Goal: Contribute content: Add original content to the website for others to see

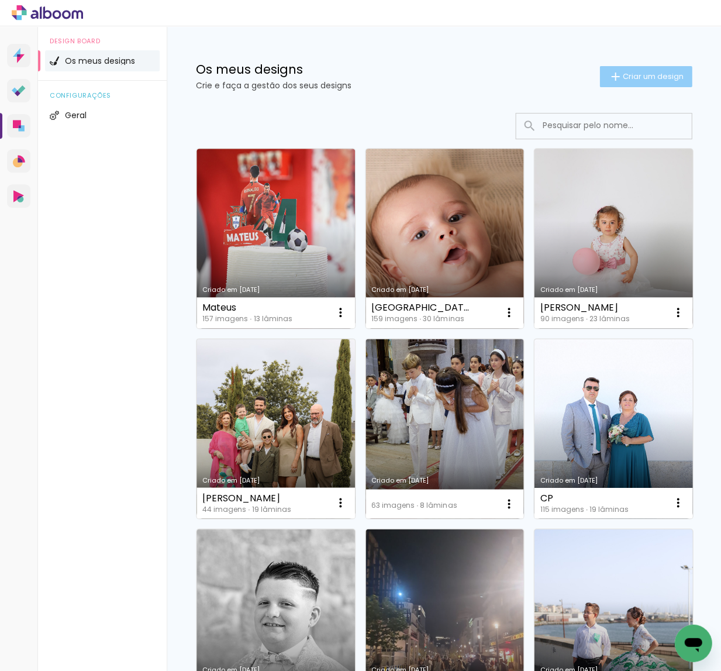
click at [651, 80] on span "Criar um design" at bounding box center [652, 77] width 61 height 8
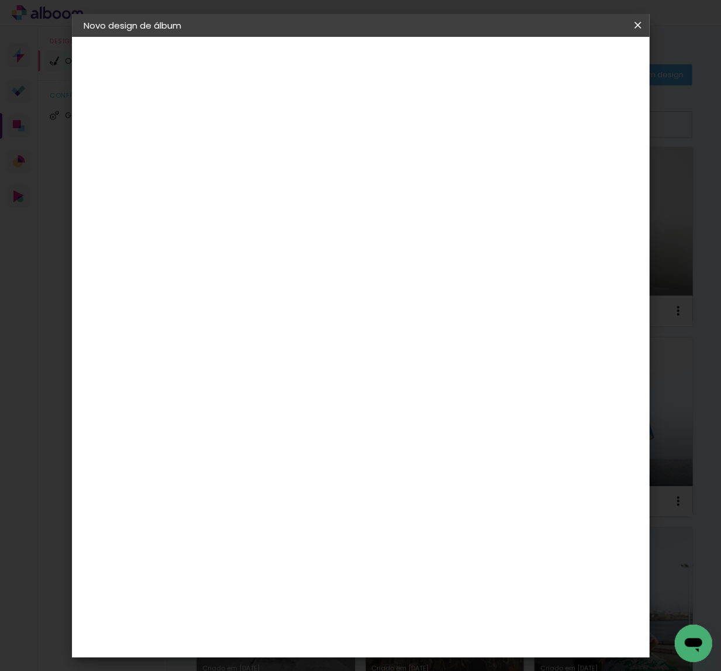
click at [275, 157] on input at bounding box center [275, 156] width 0 height 18
type input "JUNIOR"
type paper-input "JUNIOR"
click at [0, 0] on slot "Avançar" at bounding box center [0, 0] width 0 height 0
click at [0, 0] on slot "Tamanho Livre" at bounding box center [0, 0] width 0 height 0
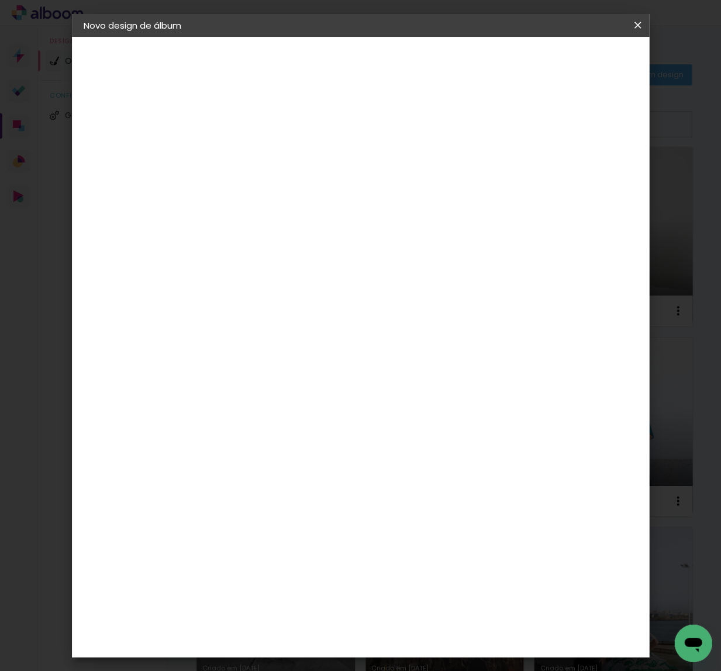
click at [0, 0] on slot "Avançar" at bounding box center [0, 0] width 0 height 0
click at [572, 61] on span "Iniciar design" at bounding box center [545, 65] width 53 height 16
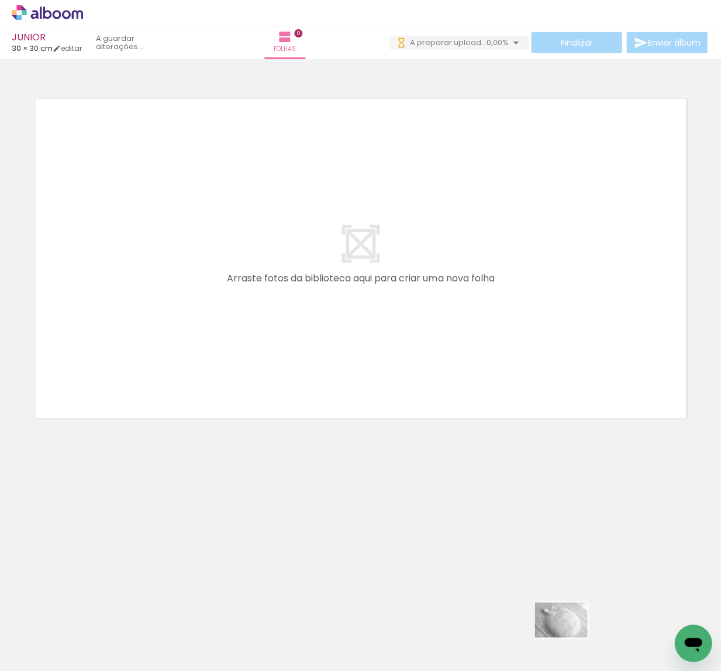
click at [570, 637] on div at bounding box center [559, 631] width 58 height 39
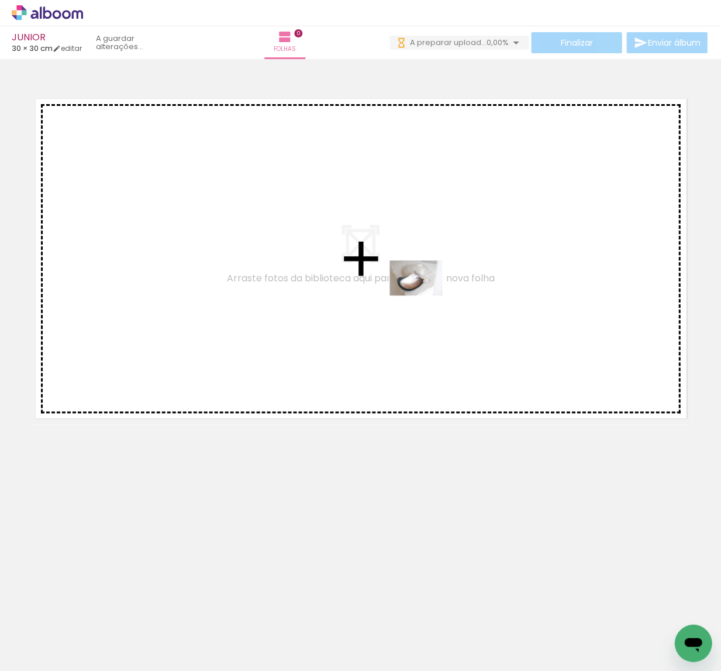
drag, startPoint x: 439, startPoint y: 620, endPoint x: 425, endPoint y: 295, distance: 324.8
click at [425, 295] on quentale-workspace at bounding box center [360, 335] width 721 height 671
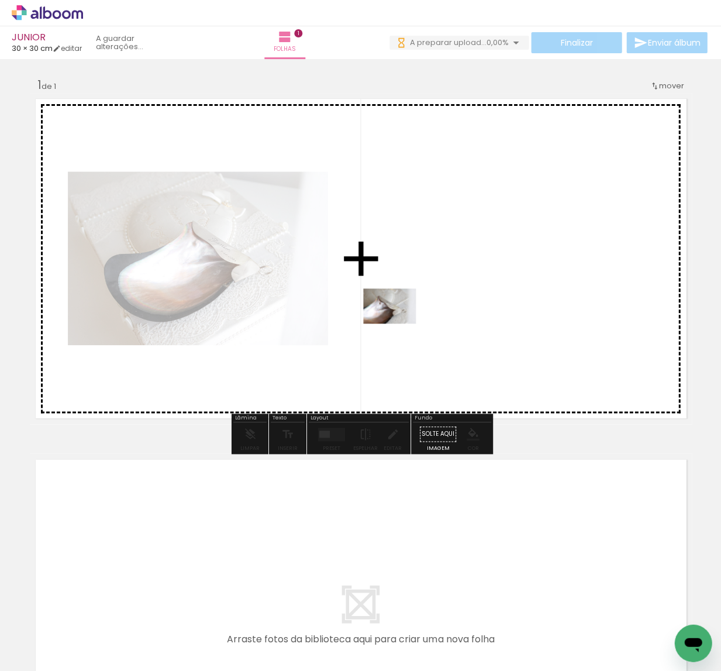
click at [398, 323] on quentale-workspace at bounding box center [360, 335] width 721 height 671
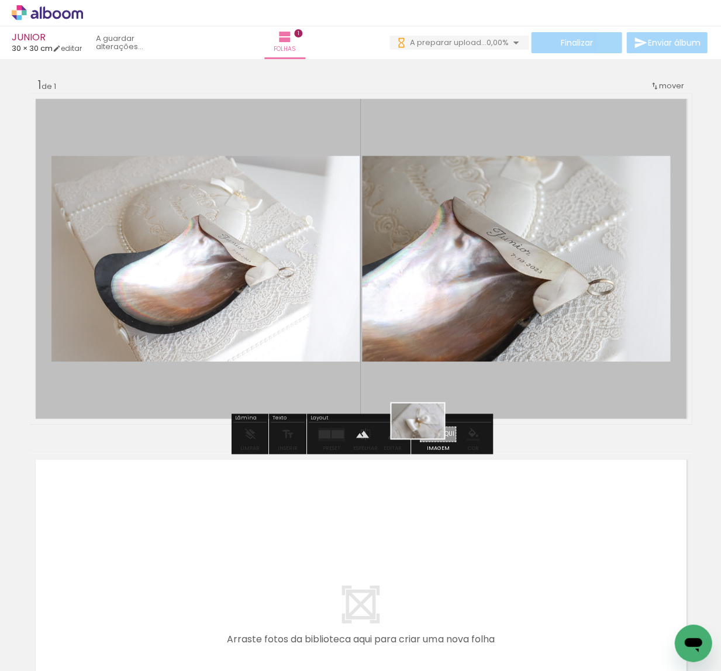
drag, startPoint x: 358, startPoint y: 636, endPoint x: 427, endPoint y: 440, distance: 208.2
click at [426, 438] on quentale-workspace at bounding box center [360, 335] width 721 height 671
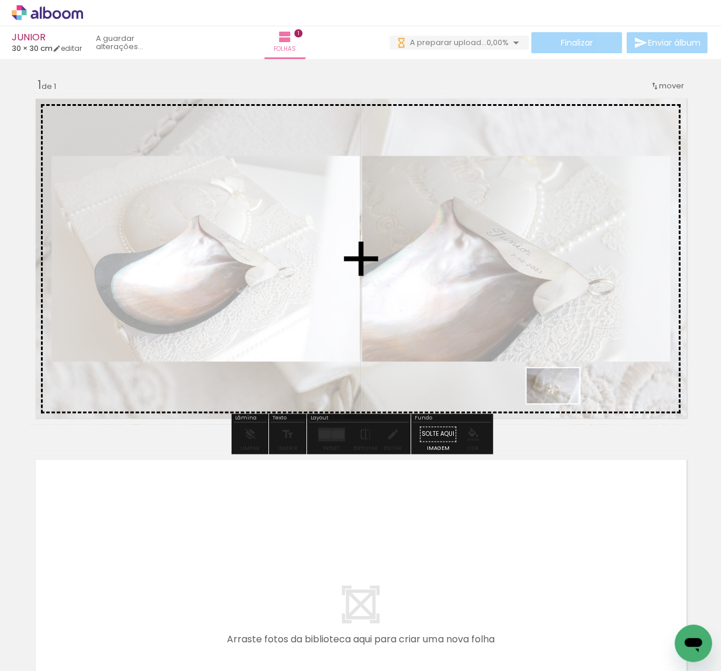
drag, startPoint x: 426, startPoint y: 635, endPoint x: 561, endPoint y: 403, distance: 268.1
click at [561, 403] on quentale-workspace at bounding box center [360, 335] width 721 height 671
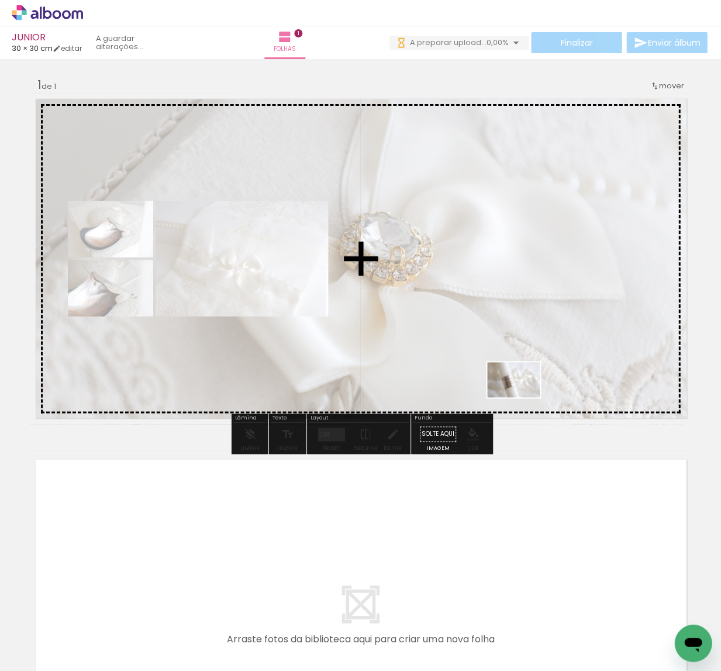
click at [522, 397] on quentale-workspace at bounding box center [360, 335] width 721 height 671
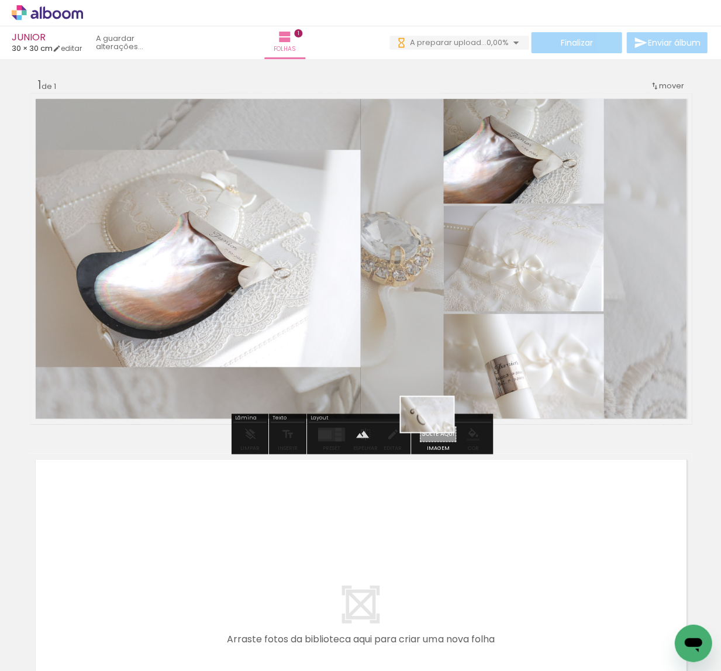
drag, startPoint x: 535, startPoint y: 585, endPoint x: 436, endPoint y: 432, distance: 183.1
click at [436, 432] on quentale-workspace at bounding box center [360, 335] width 721 height 671
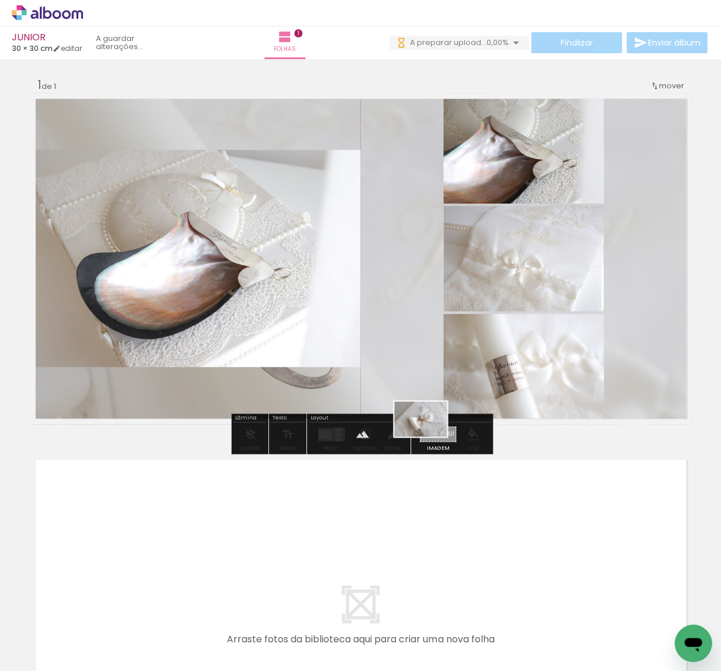
drag, startPoint x: 343, startPoint y: 620, endPoint x: 429, endPoint y: 436, distance: 202.7
click at [429, 436] on quentale-workspace at bounding box center [360, 335] width 721 height 671
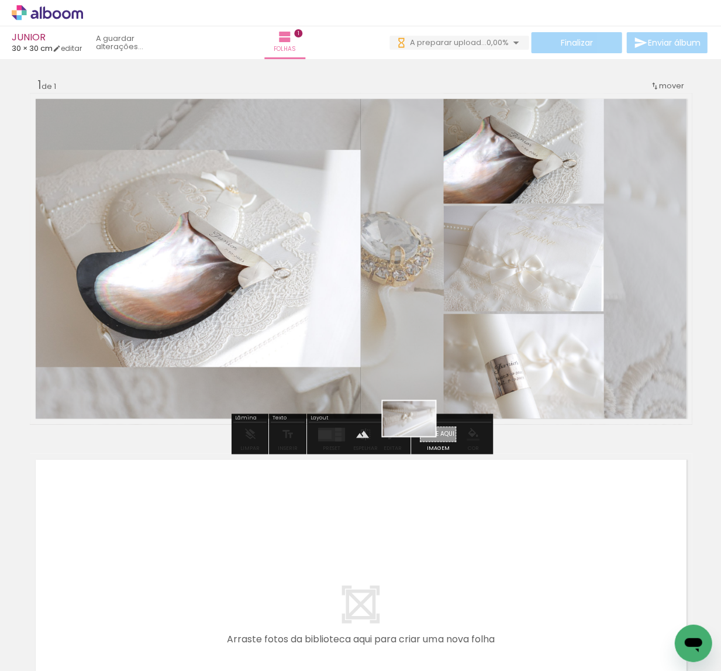
drag, startPoint x: 268, startPoint y: 640, endPoint x: 417, endPoint y: 436, distance: 253.2
click at [417, 436] on quentale-workspace at bounding box center [360, 335] width 721 height 671
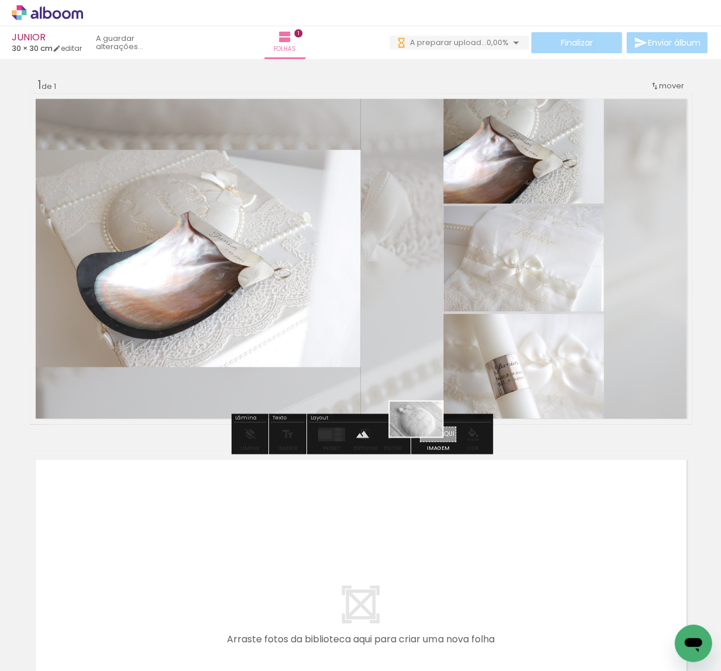
drag, startPoint x: 223, startPoint y: 626, endPoint x: 425, endPoint y: 436, distance: 276.3
click at [425, 436] on quentale-workspace at bounding box center [360, 335] width 721 height 671
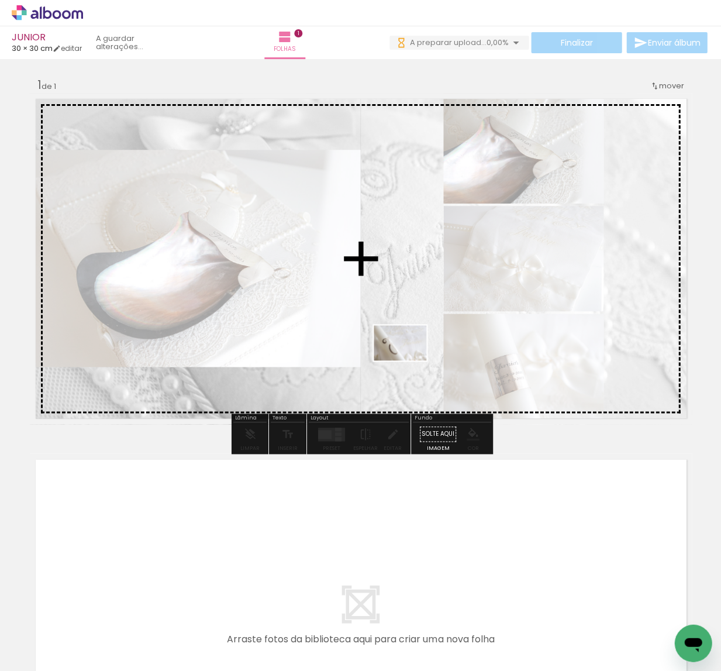
drag, startPoint x: 295, startPoint y: 617, endPoint x: 409, endPoint y: 359, distance: 282.2
click at [409, 359] on quentale-workspace at bounding box center [360, 335] width 721 height 671
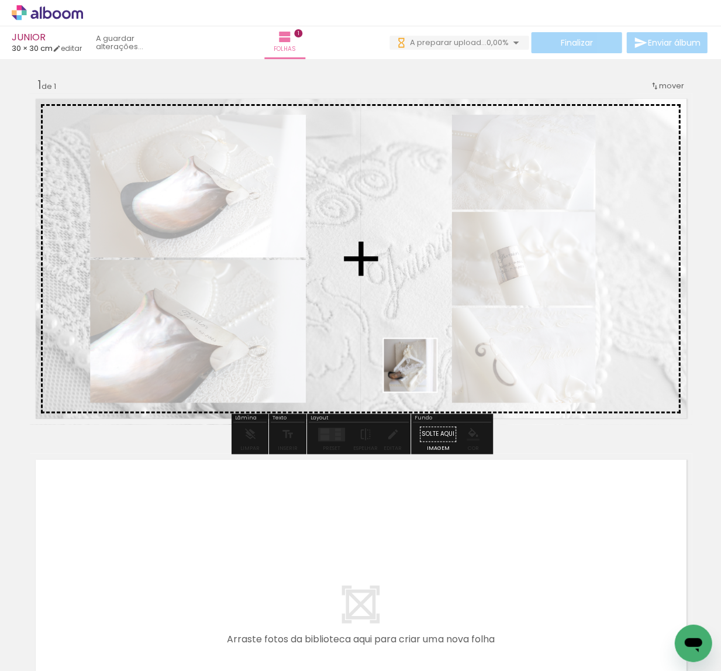
drag, startPoint x: 437, startPoint y: 448, endPoint x: 403, endPoint y: 346, distance: 107.2
click at [403, 346] on quentale-workspace at bounding box center [360, 335] width 721 height 671
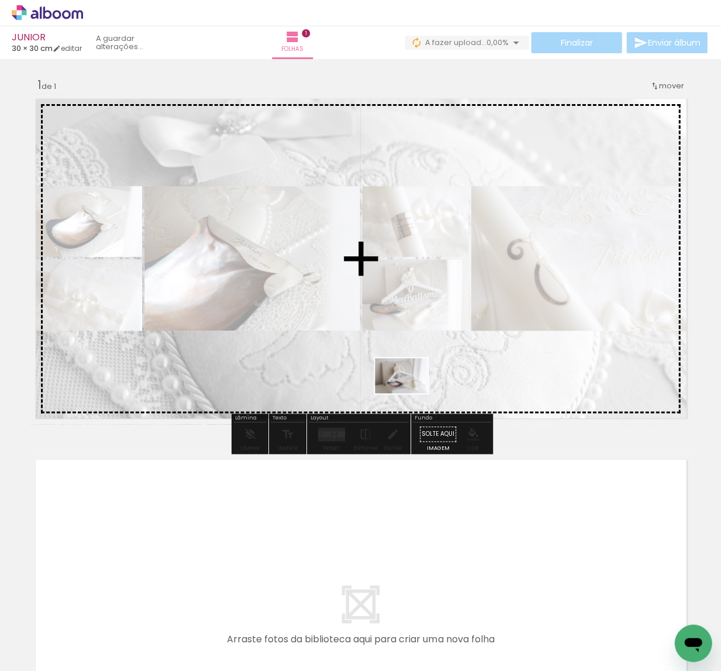
drag, startPoint x: 433, startPoint y: 639, endPoint x: 410, endPoint y: 374, distance: 266.4
click at [410, 374] on quentale-workspace at bounding box center [360, 335] width 721 height 671
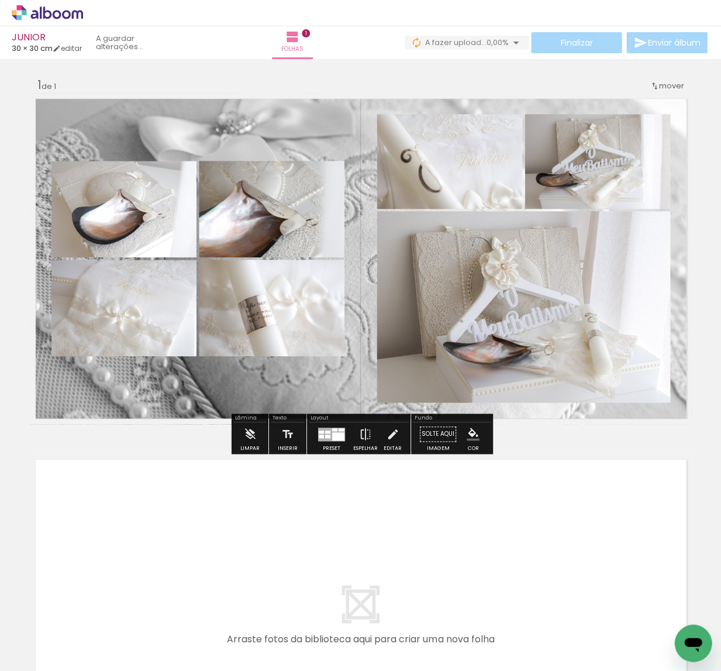
click at [335, 433] on div at bounding box center [338, 436] width 12 height 8
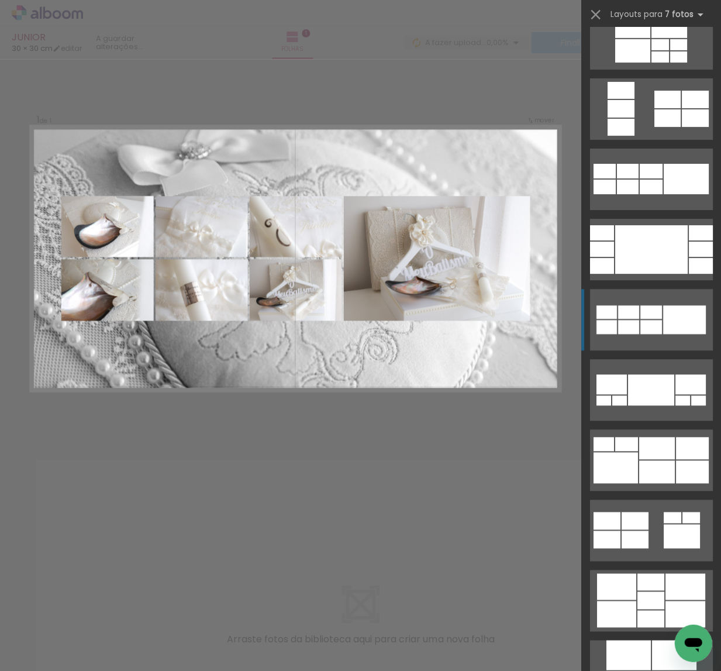
scroll to position [2608, 0]
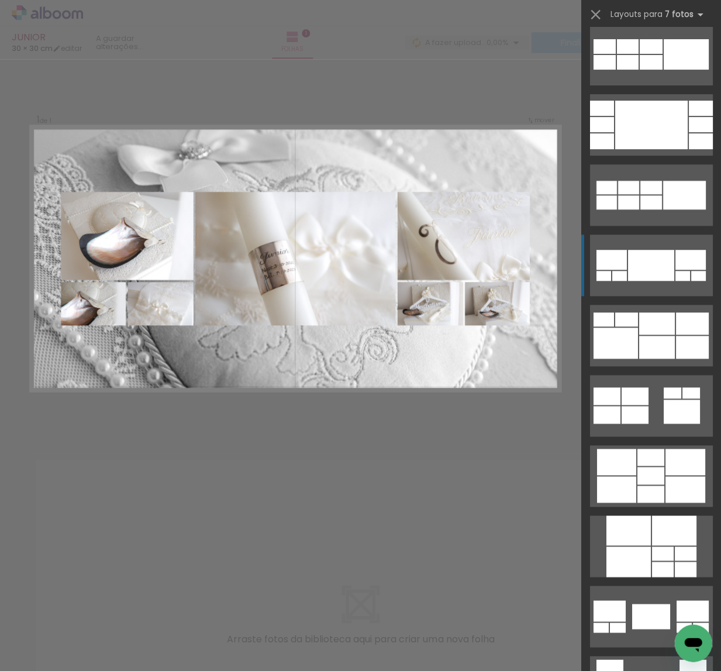
click at [661, 281] on quentale-layouter at bounding box center [650, 264] width 123 height 61
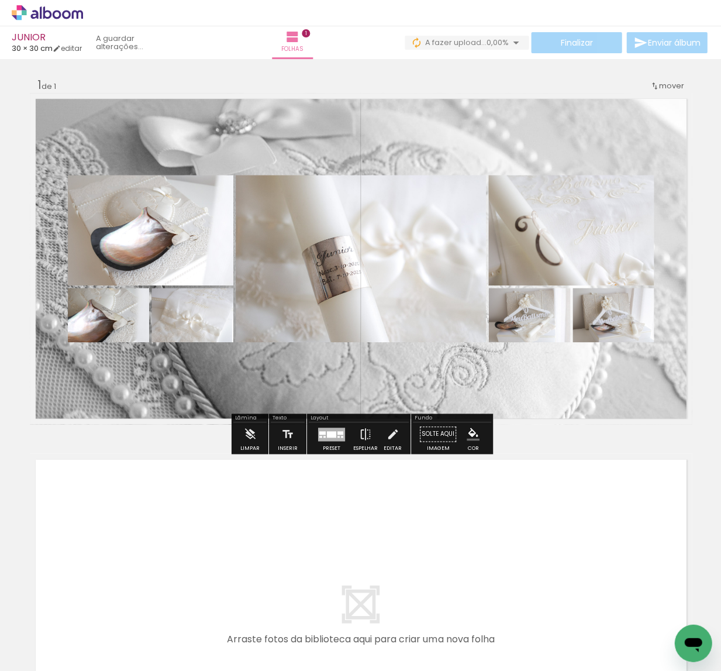
click at [499, 370] on quentale-layouter at bounding box center [361, 258] width 662 height 331
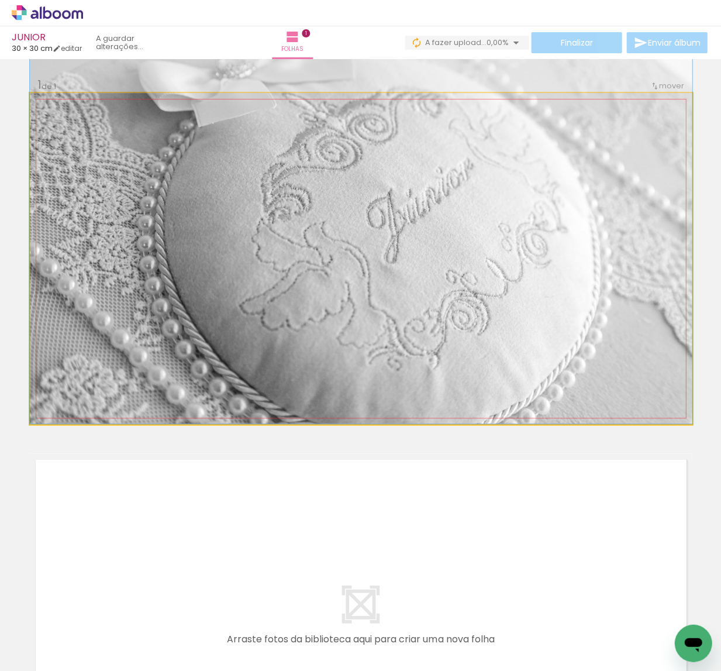
drag, startPoint x: 525, startPoint y: 379, endPoint x: 522, endPoint y: 295, distance: 84.2
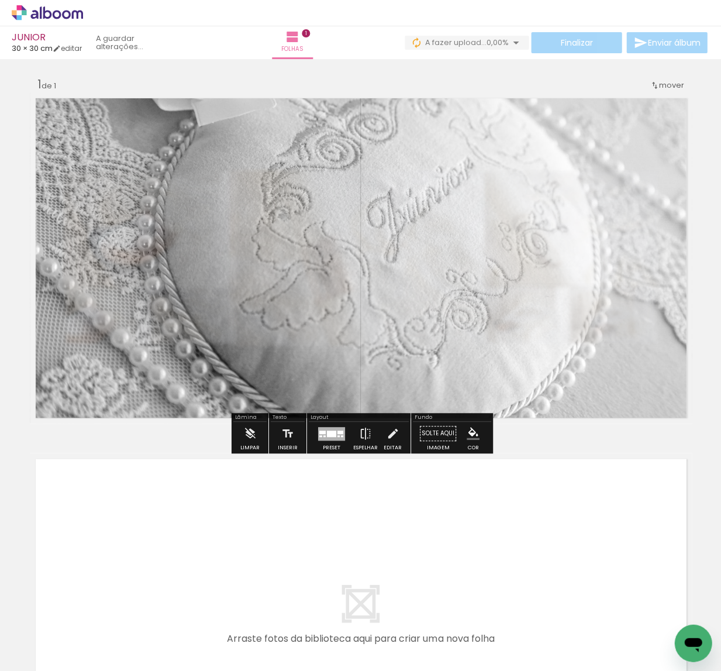
click at [582, 448] on div "Inserir folha 1 de 1" at bounding box center [360, 423] width 721 height 721
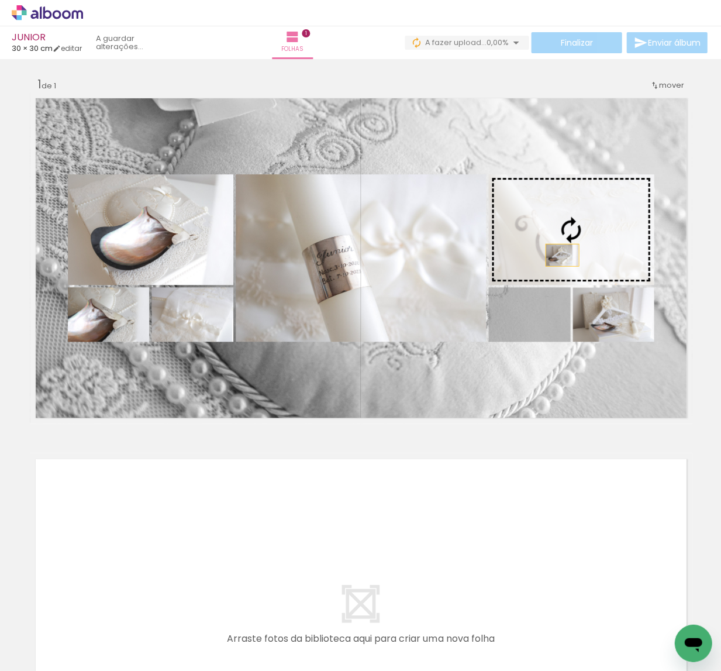
drag, startPoint x: 534, startPoint y: 335, endPoint x: 561, endPoint y: 255, distance: 84.7
click at [0, 0] on slot at bounding box center [0, 0] width 0 height 0
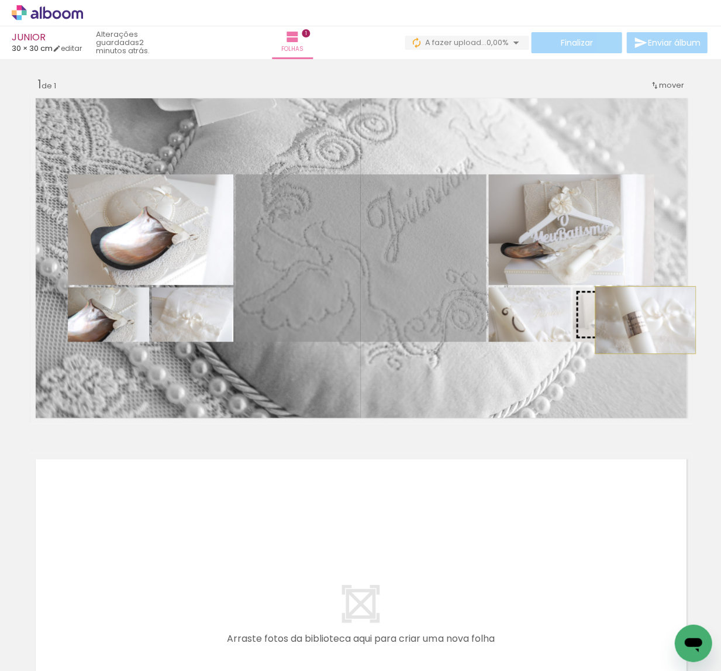
drag, startPoint x: 450, startPoint y: 280, endPoint x: 644, endPoint y: 319, distance: 198.0
click at [0, 0] on slot at bounding box center [0, 0] width 0 height 0
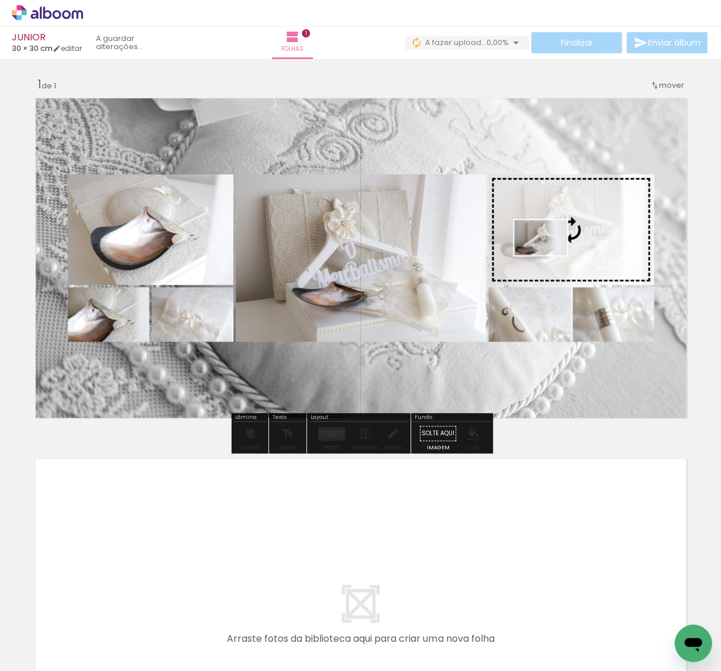
drag, startPoint x: 240, startPoint y: 639, endPoint x: 549, endPoint y: 255, distance: 493.2
click at [549, 255] on quentale-workspace at bounding box center [360, 335] width 721 height 671
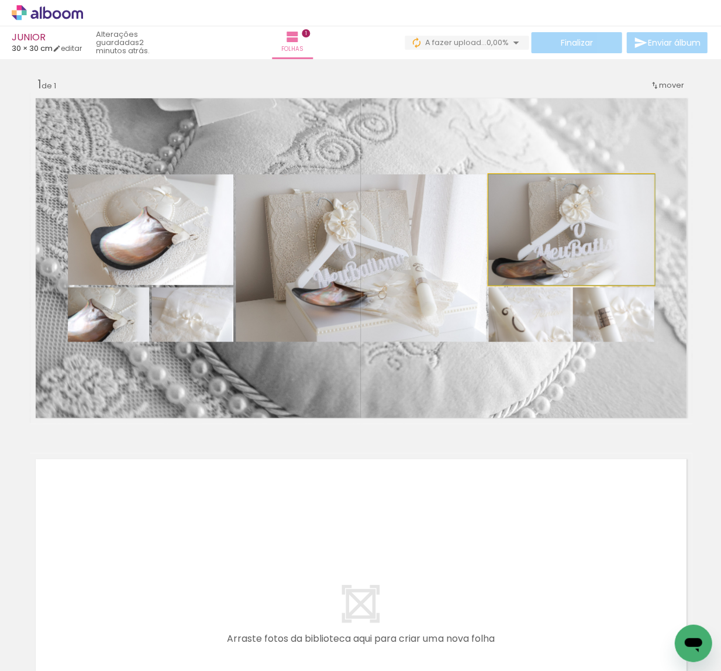
drag, startPoint x: 549, startPoint y: 259, endPoint x: 564, endPoint y: 257, distance: 15.4
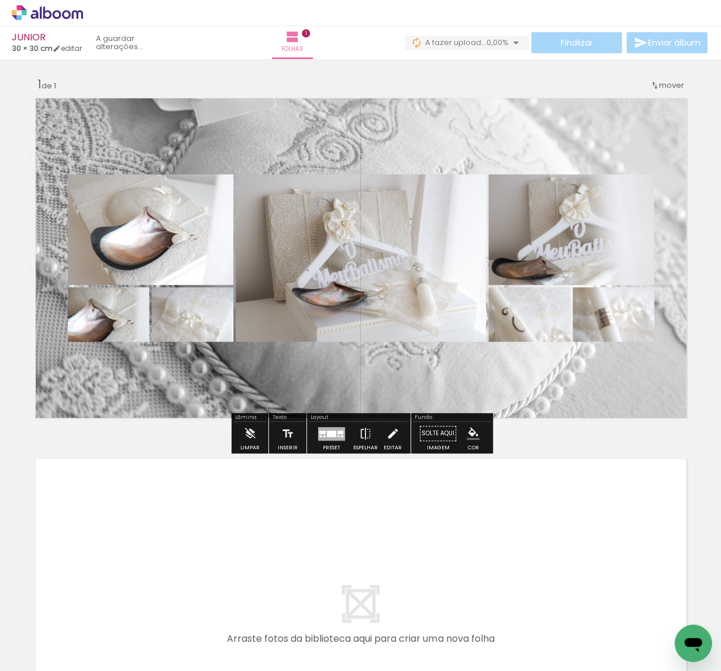
click at [394, 438] on iron-icon at bounding box center [392, 433] width 13 height 23
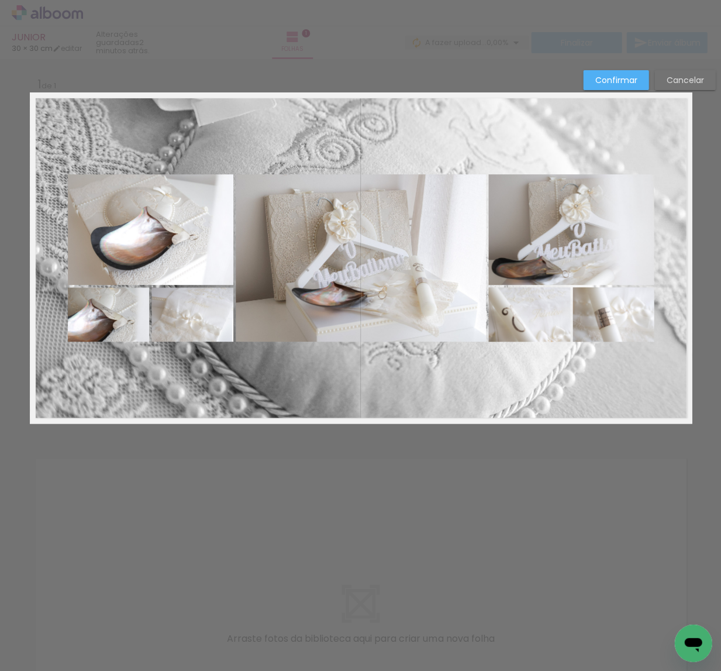
scroll to position [0, 0]
click at [191, 256] on quentale-photo at bounding box center [150, 230] width 165 height 111
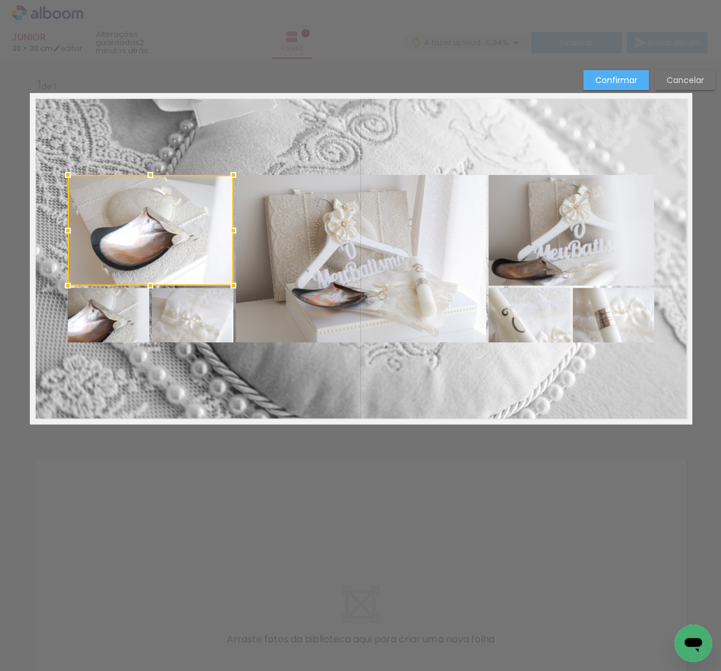
click at [118, 310] on quentale-photo at bounding box center [108, 315] width 81 height 54
click at [175, 315] on div at bounding box center [150, 258] width 165 height 167
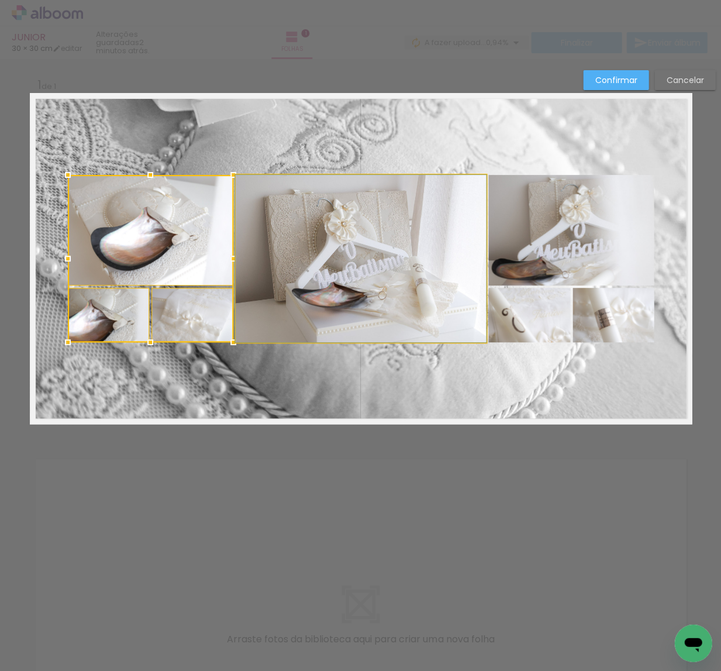
click at [297, 291] on quentale-photo at bounding box center [361, 258] width 250 height 167
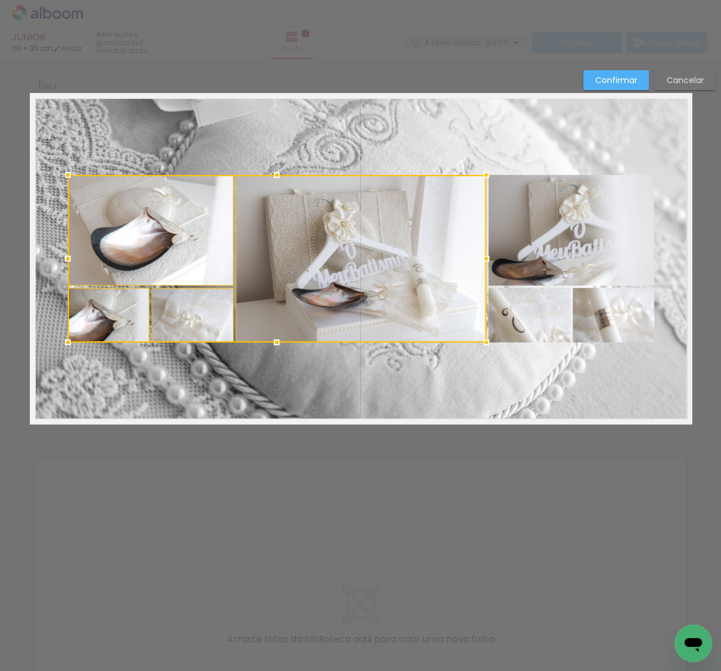
click at [572, 237] on quentale-photo at bounding box center [570, 230] width 165 height 111
click at [518, 323] on div at bounding box center [361, 258] width 586 height 167
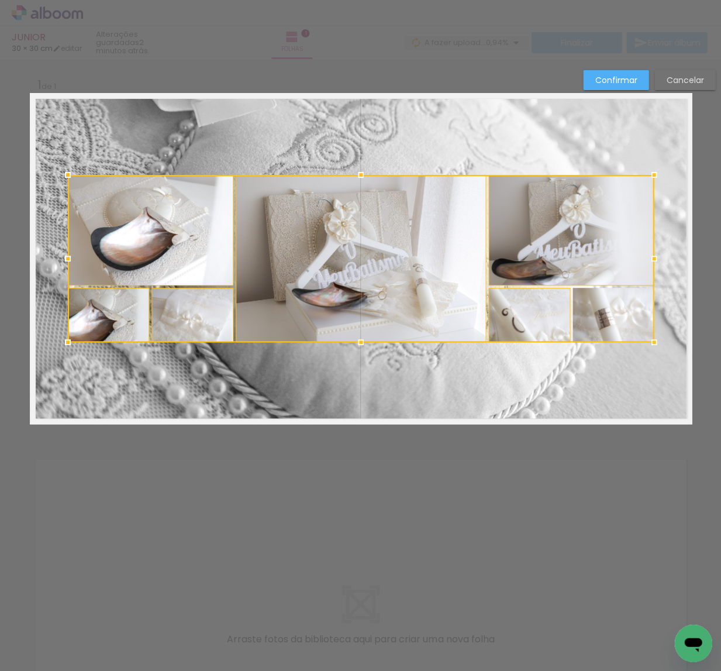
click at [606, 316] on div at bounding box center [361, 258] width 586 height 167
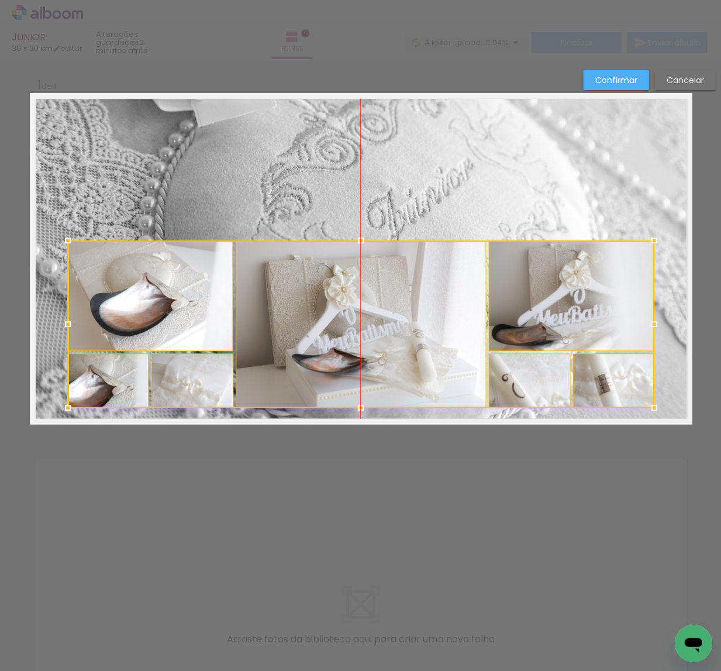
drag, startPoint x: 370, startPoint y: 274, endPoint x: 378, endPoint y: 339, distance: 65.9
click at [378, 339] on div at bounding box center [361, 323] width 586 height 167
click at [0, 0] on slot "Confirmar" at bounding box center [0, 0] width 0 height 0
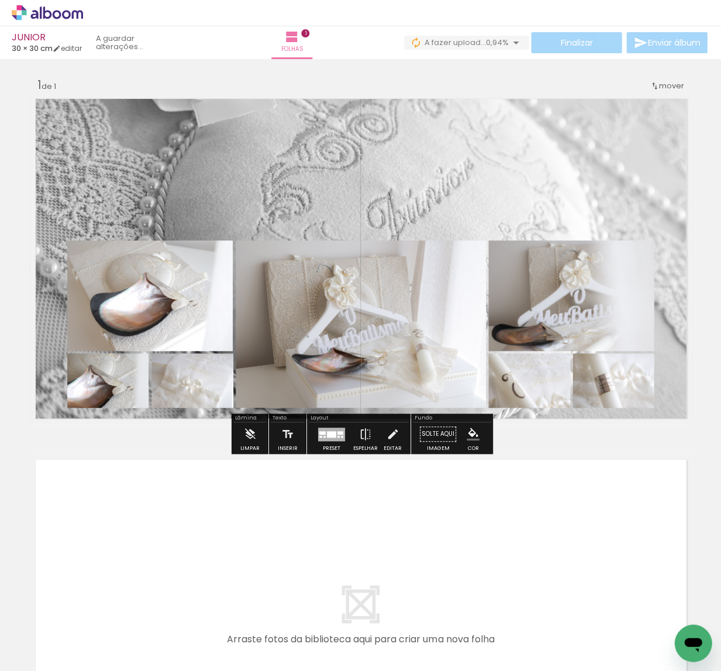
click at [584, 154] on quentale-layouter at bounding box center [361, 258] width 662 height 331
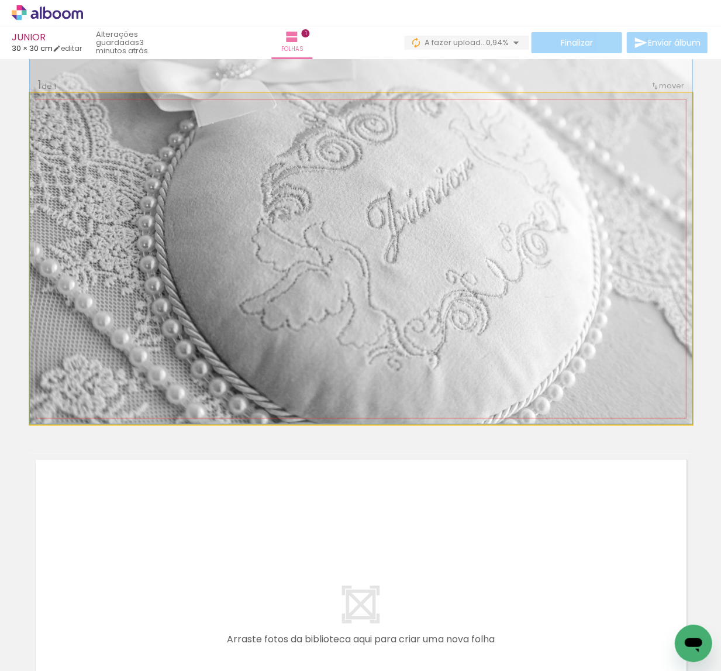
drag, startPoint x: 547, startPoint y: 180, endPoint x: 548, endPoint y: 113, distance: 66.7
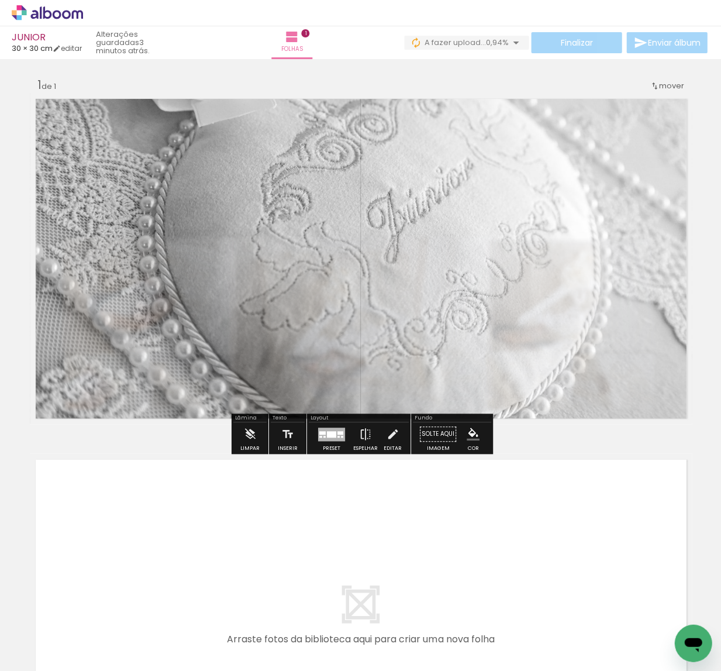
click at [508, 81] on div "Inserir folha 1 de 1" at bounding box center [360, 423] width 721 height 721
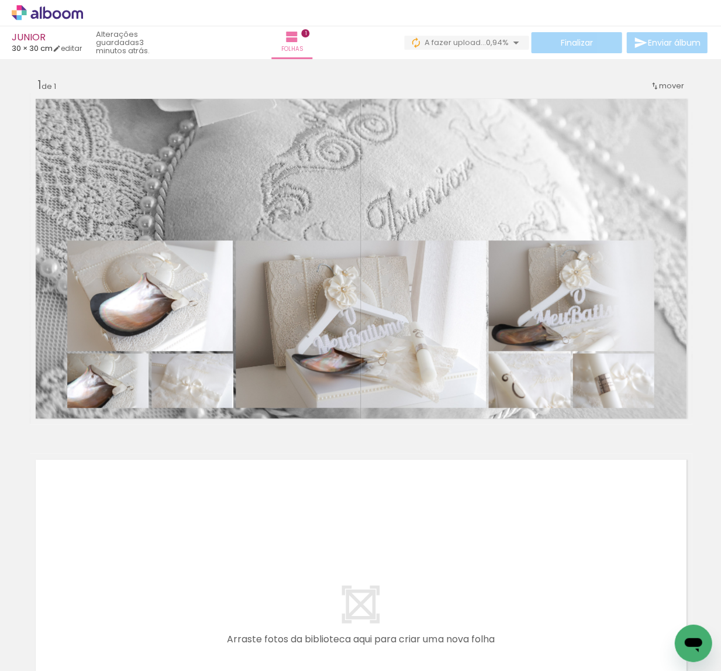
scroll to position [0, 876]
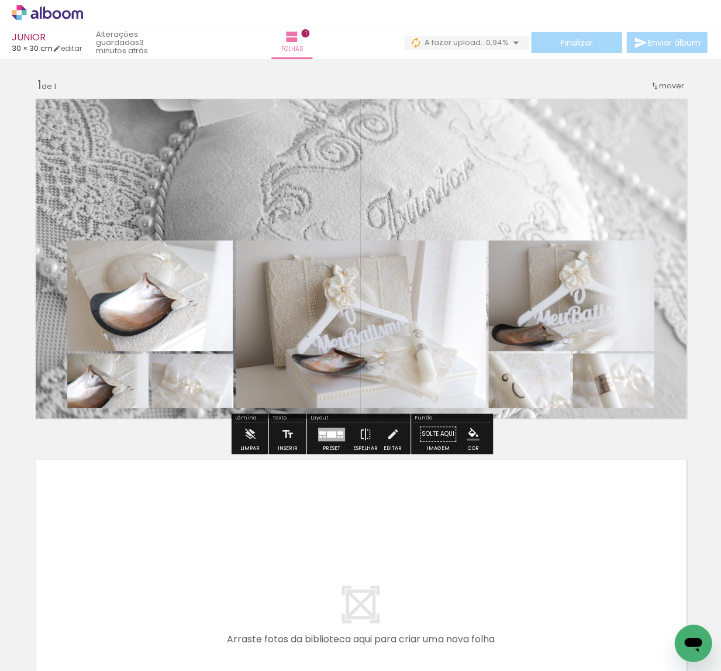
click at [185, 278] on paper-item at bounding box center [186, 280] width 21 height 8
click at [187, 326] on iron-icon "color picker" at bounding box center [188, 327] width 14 height 11
click at [202, 226] on paper-item "#ffffff" at bounding box center [205, 226] width 12 height 12
click at [105, 412] on paper-item at bounding box center [104, 411] width 21 height 8
click at [105, 457] on iron-icon "color picker" at bounding box center [106, 458] width 14 height 11
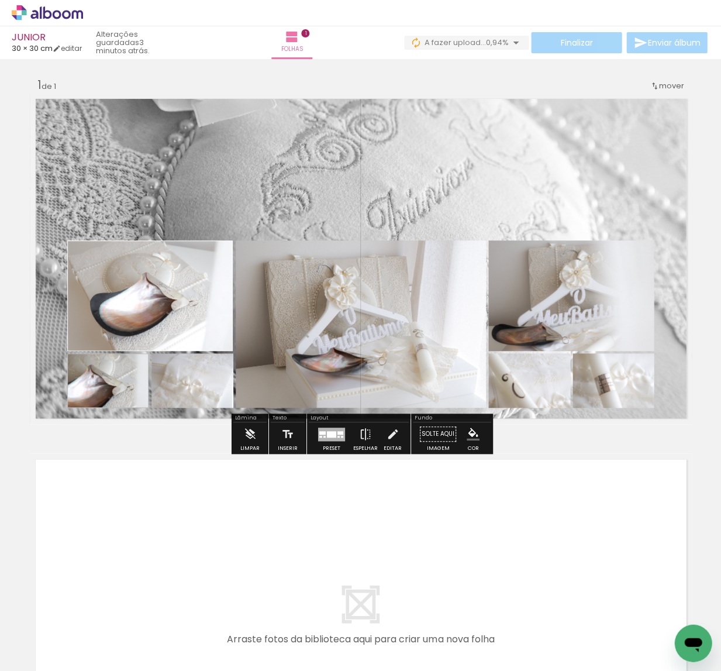
click at [205, 354] on paper-item "#ffffff" at bounding box center [205, 357] width 12 height 12
click at [187, 406] on paper-item at bounding box center [188, 403] width 21 height 8
click at [187, 409] on paper-item at bounding box center [188, 411] width 21 height 8
click at [188, 457] on iron-icon "color picker" at bounding box center [189, 458] width 14 height 11
click at [208, 354] on paper-item "#ffffff" at bounding box center [205, 357] width 12 height 12
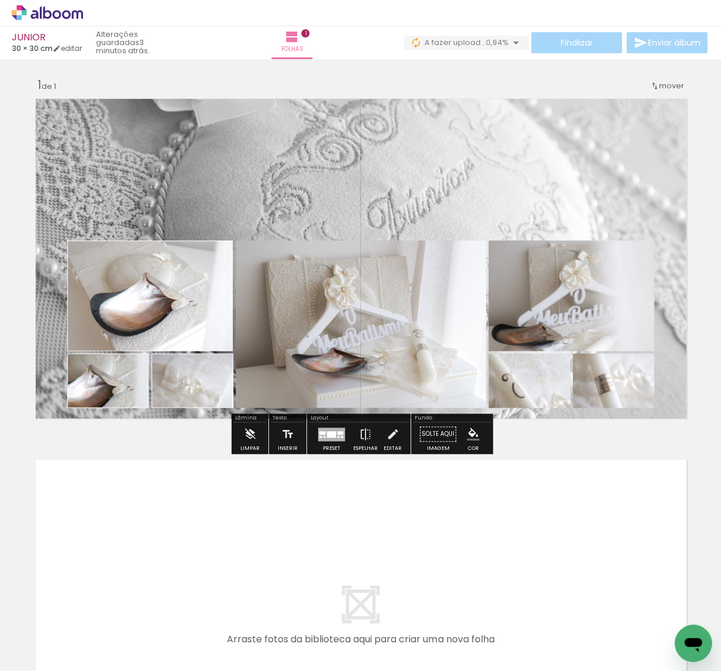
click at [358, 278] on paper-item at bounding box center [354, 280] width 21 height 8
click at [354, 327] on iron-icon "color picker" at bounding box center [355, 327] width 14 height 11
click at [358, 228] on paper-item "#ffffff" at bounding box center [362, 226] width 12 height 12
click at [606, 277] on paper-item at bounding box center [606, 280] width 21 height 8
click at [607, 322] on iron-icon "color picker" at bounding box center [608, 327] width 14 height 11
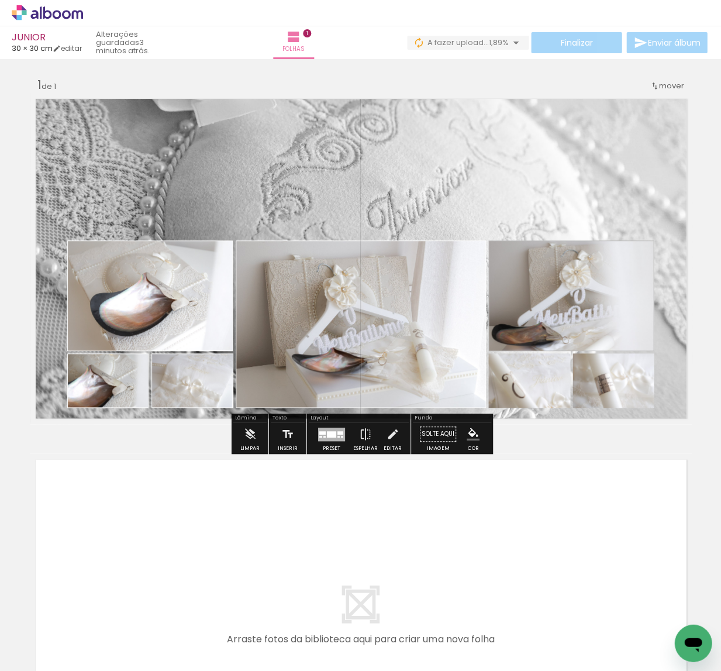
click at [612, 226] on paper-item "#ffffff" at bounding box center [614, 226] width 12 height 12
click at [607, 403] on span at bounding box center [609, 403] width 12 height 2
click at [607, 409] on paper-item at bounding box center [609, 411] width 21 height 8
click at [609, 455] on iron-icon "color picker" at bounding box center [610, 458] width 14 height 11
click at [615, 360] on paper-item "#ffffff" at bounding box center [616, 357] width 12 height 12
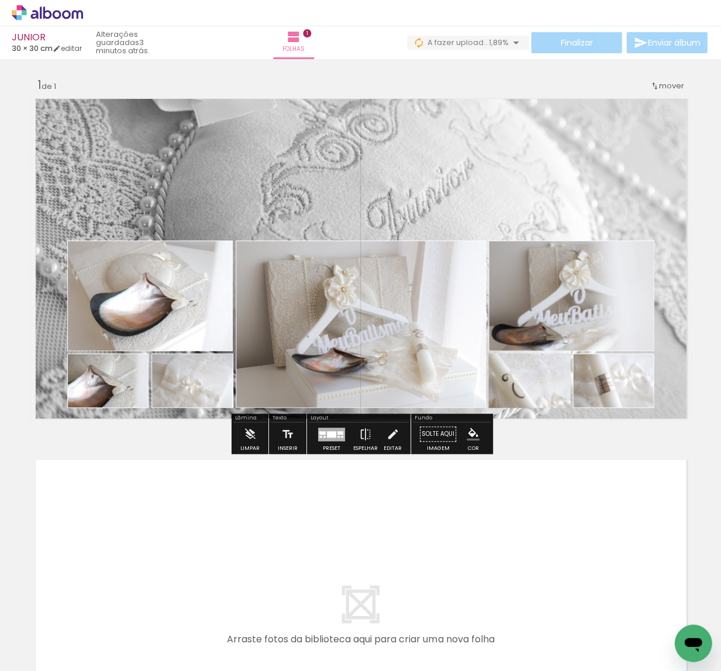
click at [521, 411] on paper-item at bounding box center [525, 411] width 21 height 8
click at [524, 454] on iron-icon "color picker" at bounding box center [526, 458] width 14 height 11
click at [532, 358] on paper-item "#ffffff" at bounding box center [532, 357] width 12 height 12
click at [634, 437] on div "Inserir folha 1 de 1" at bounding box center [360, 423] width 721 height 721
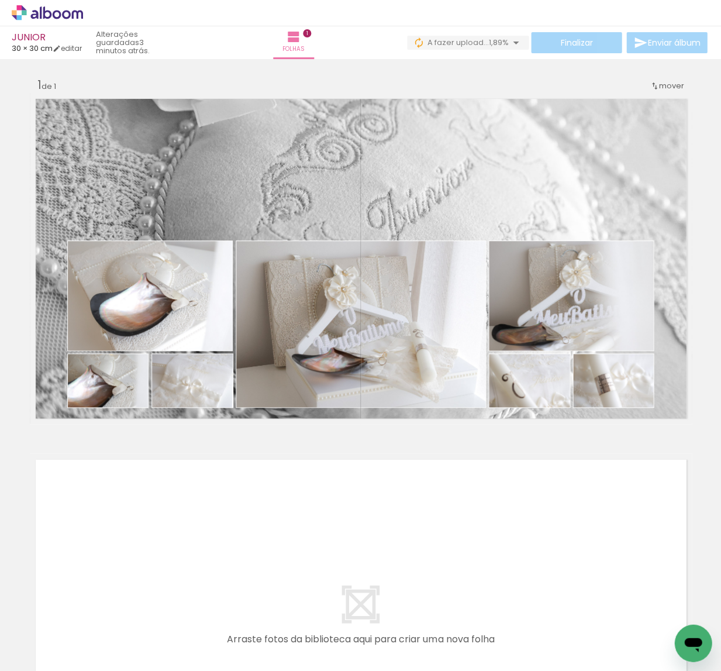
scroll to position [0, 0]
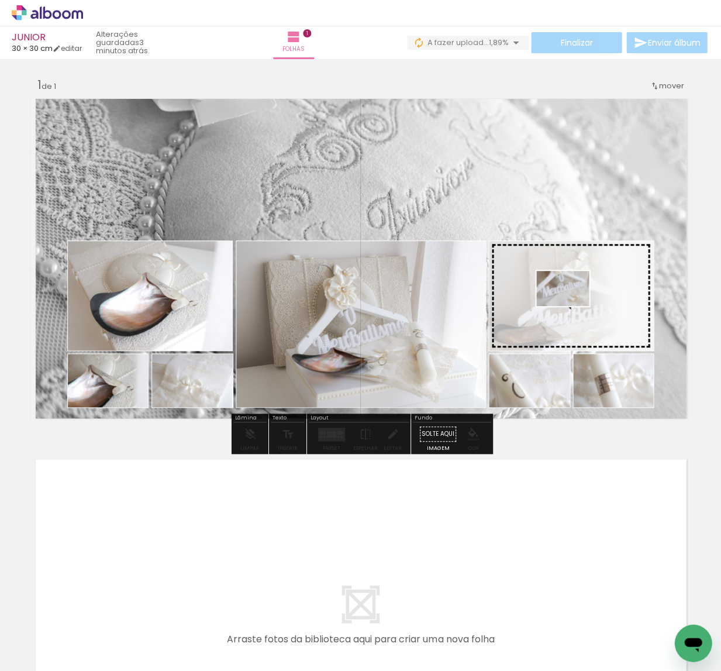
drag, startPoint x: 298, startPoint y: 637, endPoint x: 571, endPoint y: 306, distance: 429.4
click at [571, 306] on quentale-workspace at bounding box center [360, 335] width 721 height 671
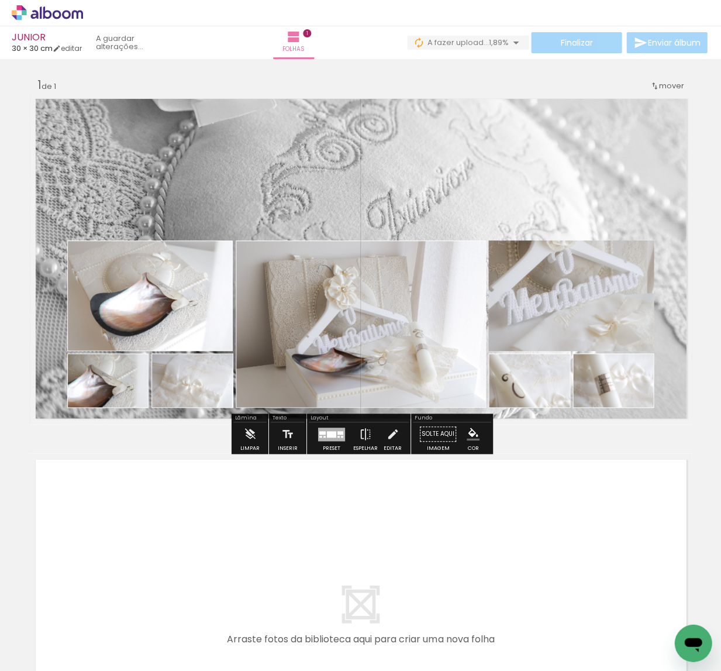
click at [565, 306] on quentale-photo at bounding box center [570, 295] width 165 height 111
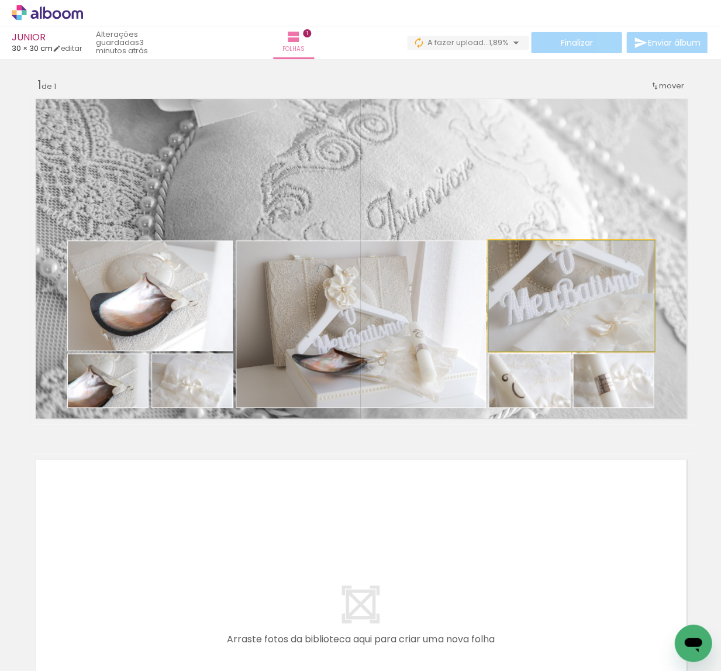
drag, startPoint x: 560, startPoint y: 304, endPoint x: 558, endPoint y: 272, distance: 31.7
click at [562, 305] on div at bounding box center [571, 295] width 166 height 111
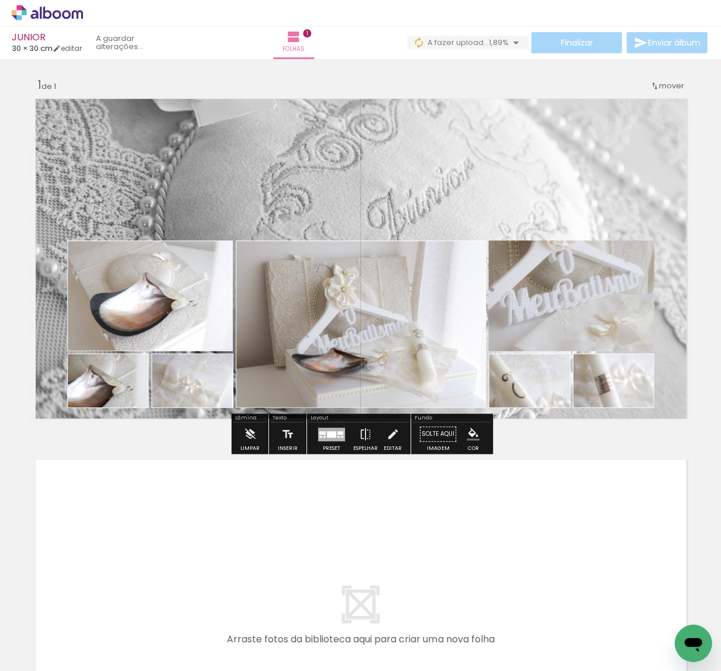
click at [603, 277] on paper-item at bounding box center [606, 280] width 21 height 8
click at [606, 326] on iron-icon "color picker" at bounding box center [608, 327] width 14 height 11
click at [608, 226] on paper-item "#ffffff" at bounding box center [614, 226] width 12 height 12
click at [526, 300] on paper-item "#7cb342" at bounding box center [532, 297] width 12 height 12
click at [608, 323] on iron-icon "color picker" at bounding box center [608, 327] width 14 height 11
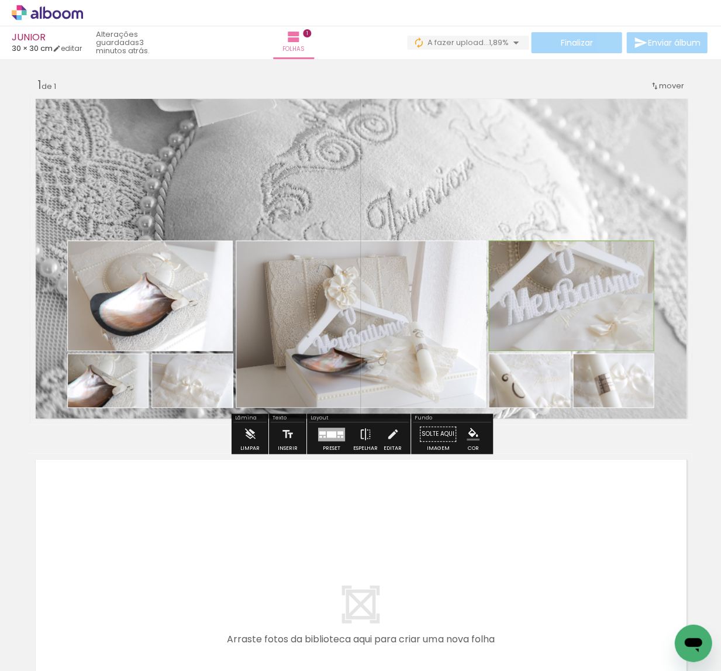
click at [613, 226] on paper-item "#ffffff" at bounding box center [614, 226] width 12 height 12
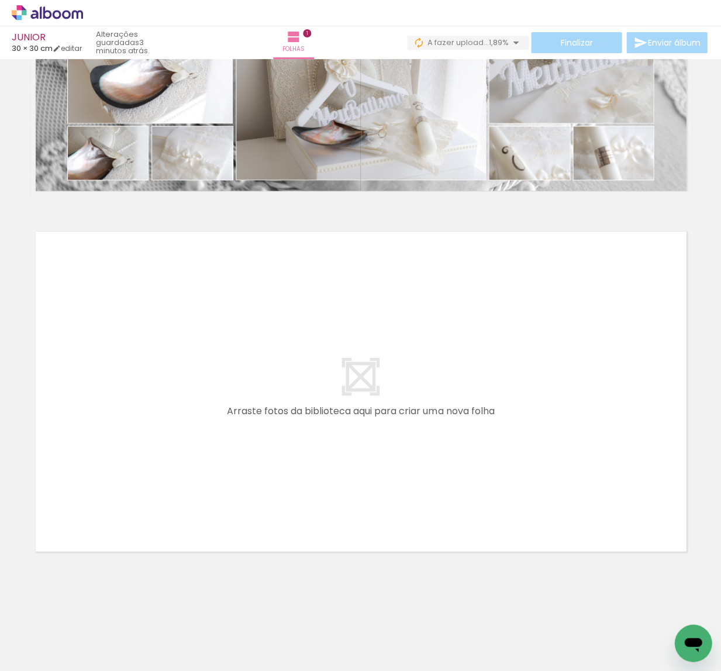
scroll to position [0, 1668]
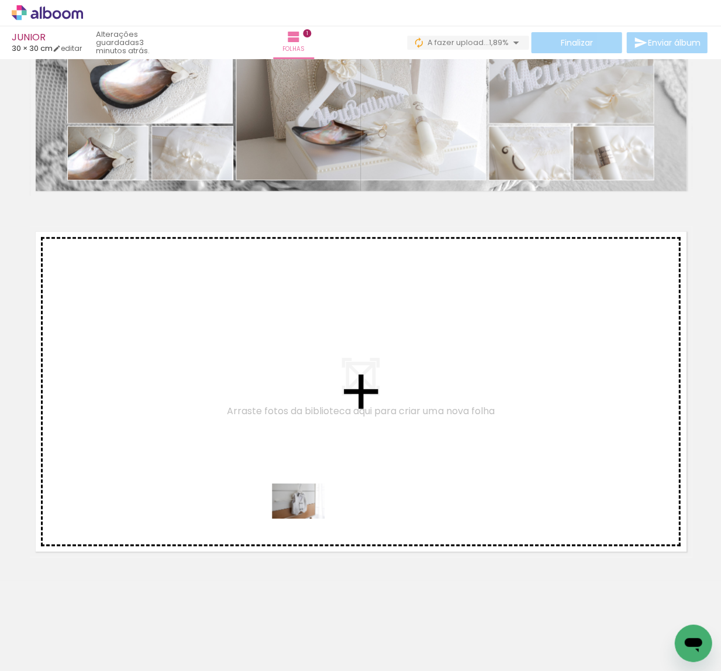
click at [307, 518] on quentale-workspace at bounding box center [360, 335] width 721 height 671
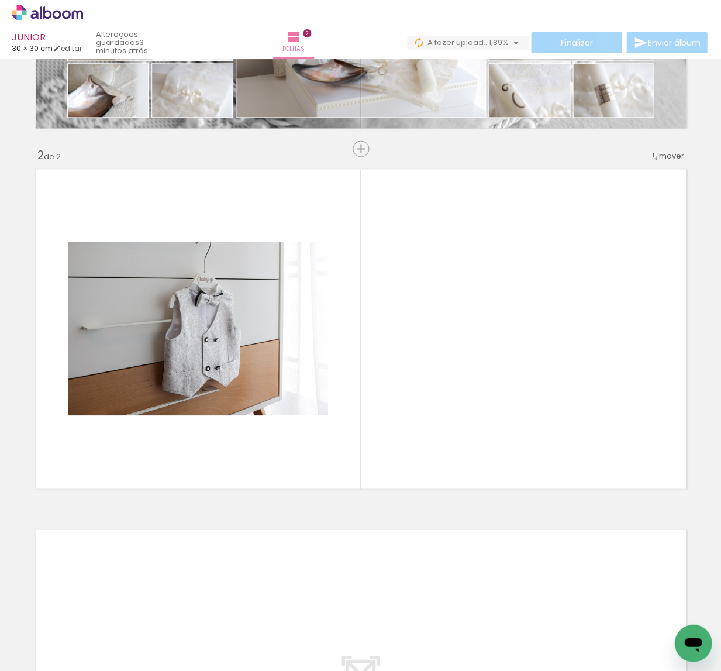
scroll to position [0, 1885]
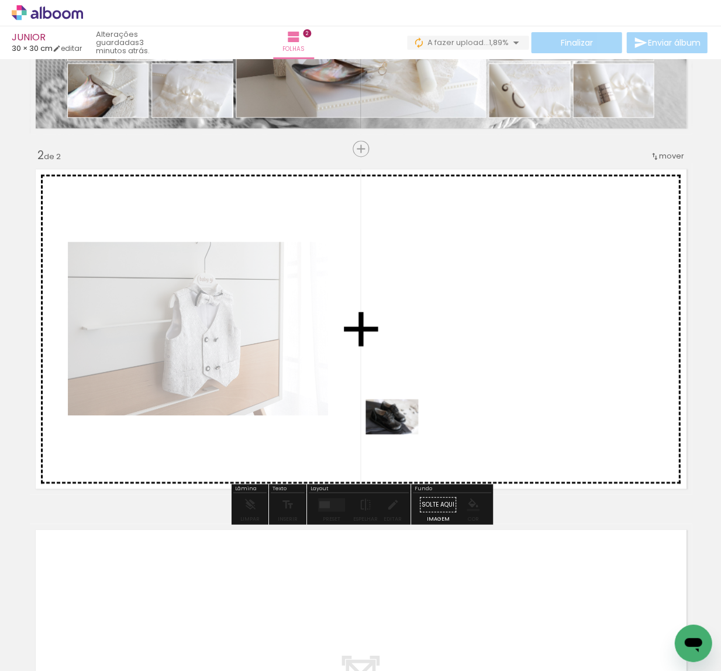
drag, startPoint x: 393, startPoint y: 635, endPoint x: 400, endPoint y: 413, distance: 221.7
click at [400, 413] on quentale-workspace at bounding box center [360, 335] width 721 height 671
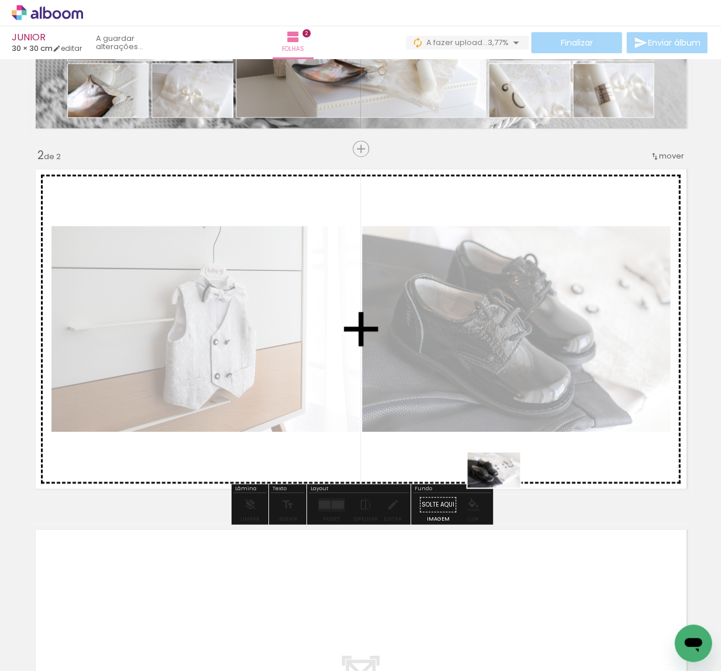
drag, startPoint x: 464, startPoint y: 632, endPoint x: 502, endPoint y: 487, distance: 150.1
click at [502, 487] on quentale-workspace at bounding box center [360, 335] width 721 height 671
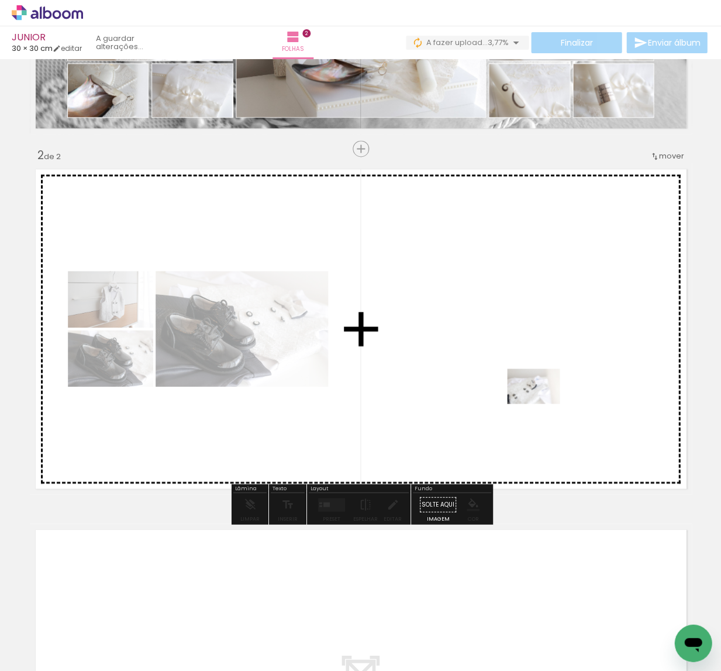
click at [542, 405] on quentale-workspace at bounding box center [360, 335] width 721 height 671
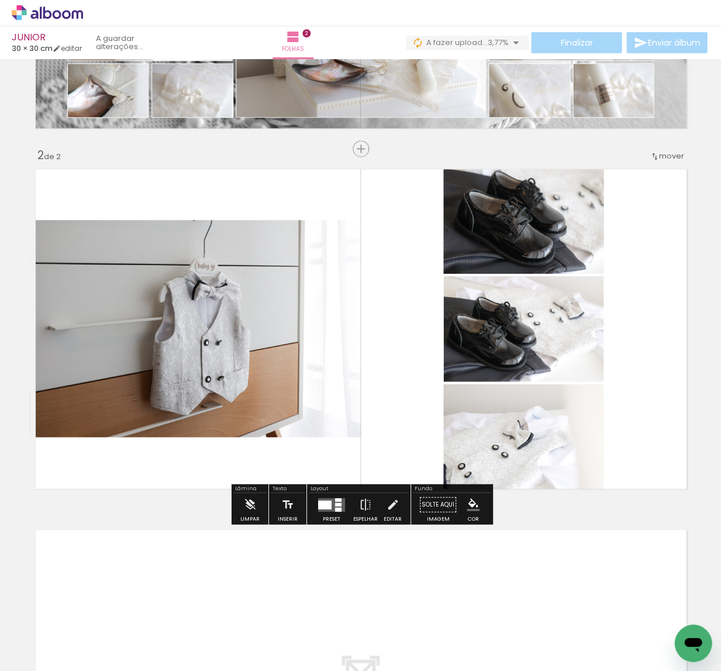
scroll to position [288, 0]
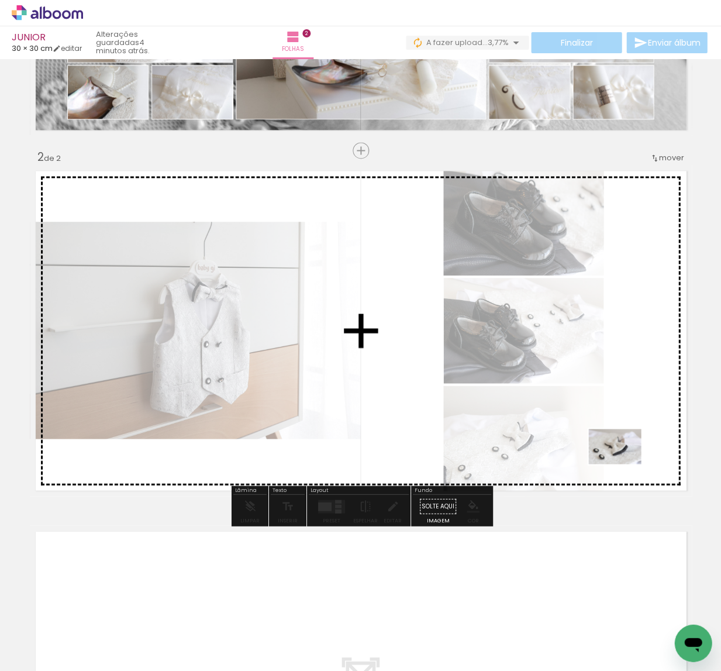
drag, startPoint x: 597, startPoint y: 635, endPoint x: 605, endPoint y: 635, distance: 7.6
click at [623, 465] on quentale-workspace at bounding box center [360, 335] width 721 height 671
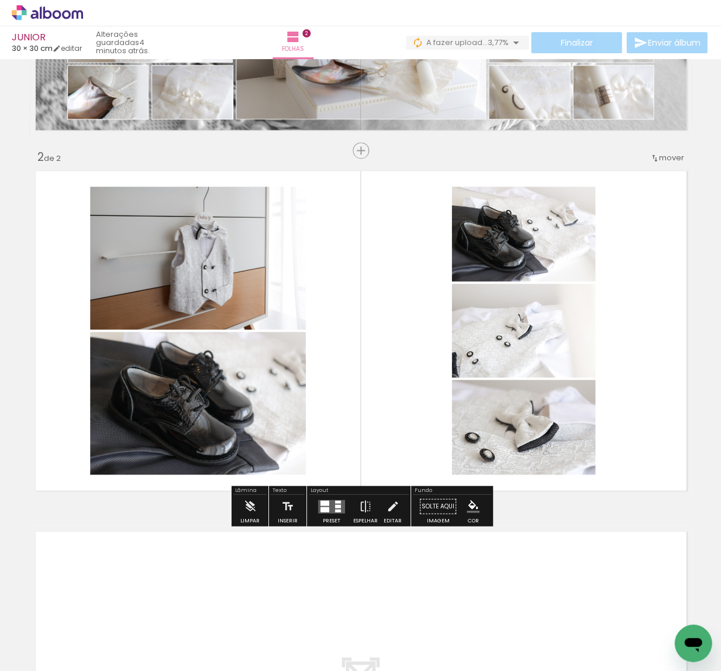
scroll to position [0, 2310]
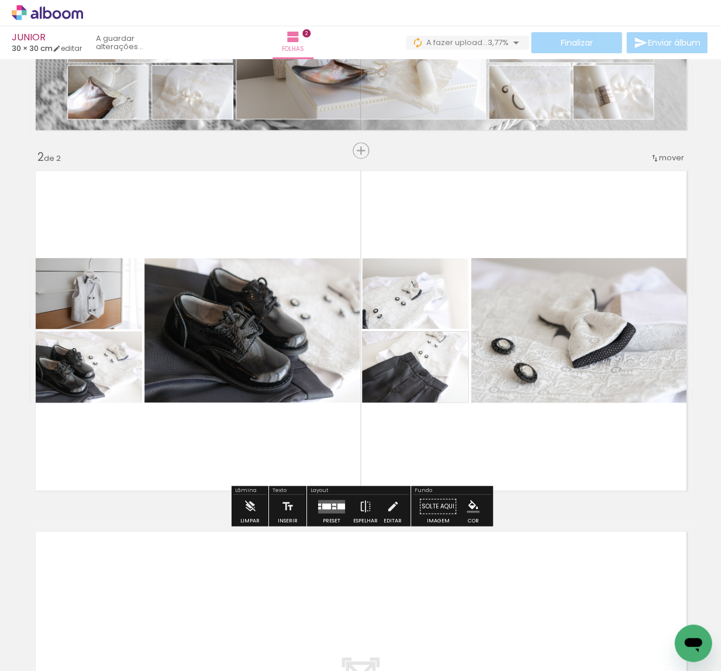
drag, startPoint x: 434, startPoint y: 626, endPoint x: 397, endPoint y: 440, distance: 190.1
click at [397, 440] on quentale-workspace at bounding box center [360, 335] width 721 height 671
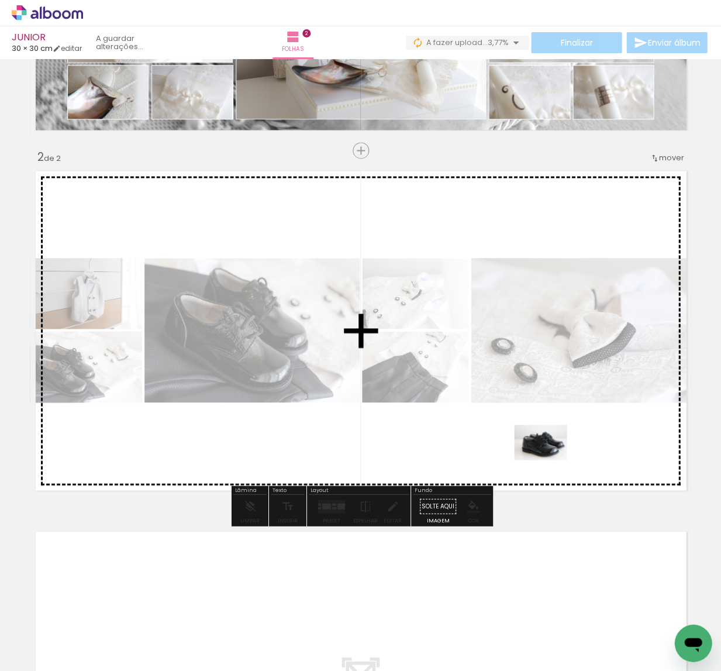
click at [549, 460] on quentale-workspace at bounding box center [360, 335] width 721 height 671
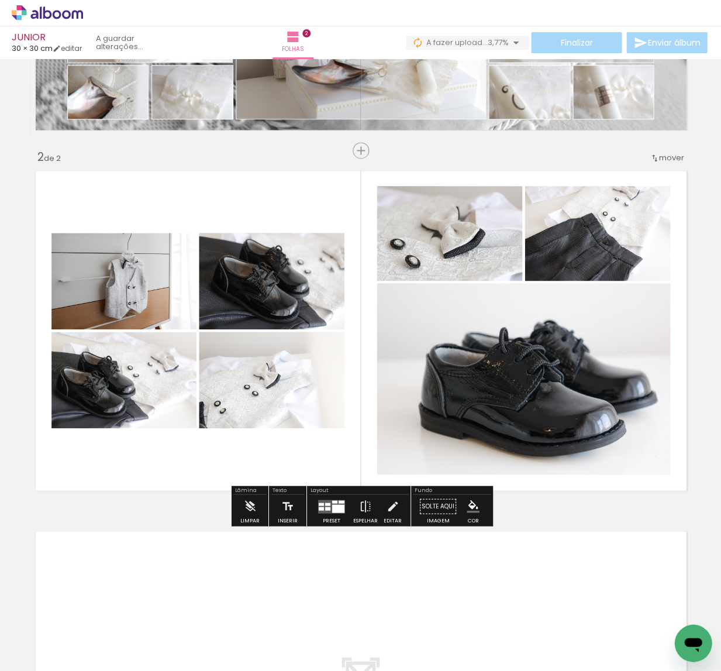
scroll to position [0, 1748]
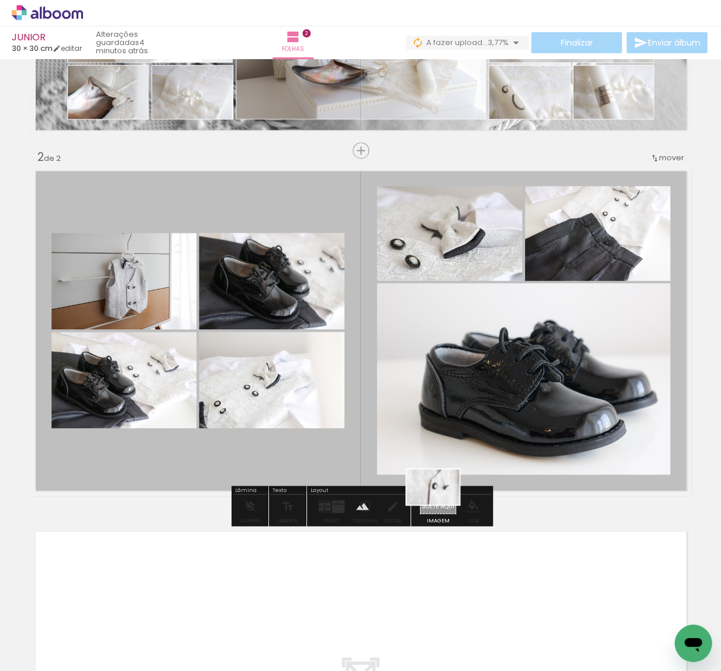
drag, startPoint x: 275, startPoint y: 630, endPoint x: 441, endPoint y: 504, distance: 208.6
click at [441, 504] on quentale-workspace at bounding box center [360, 335] width 721 height 671
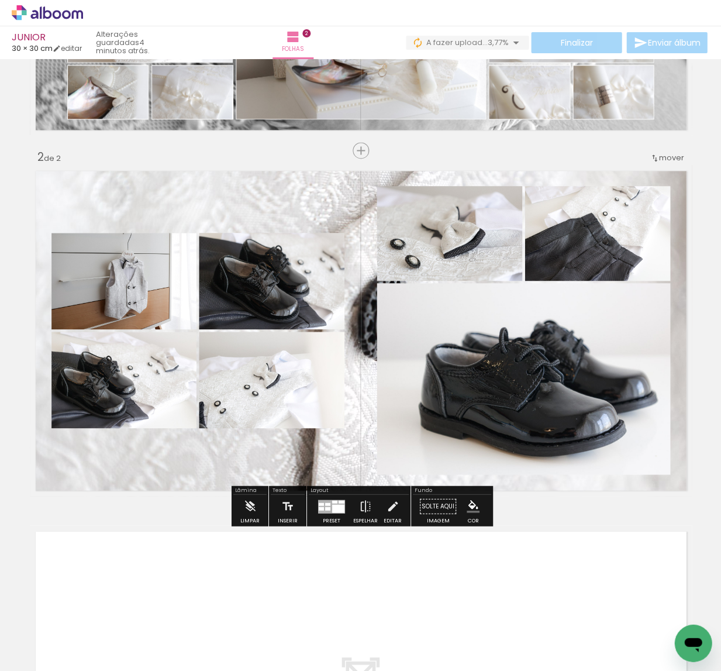
drag, startPoint x: 357, startPoint y: 468, endPoint x: 356, endPoint y: 462, distance: 6.5
click at [357, 468] on quentale-layouter at bounding box center [361, 330] width 662 height 331
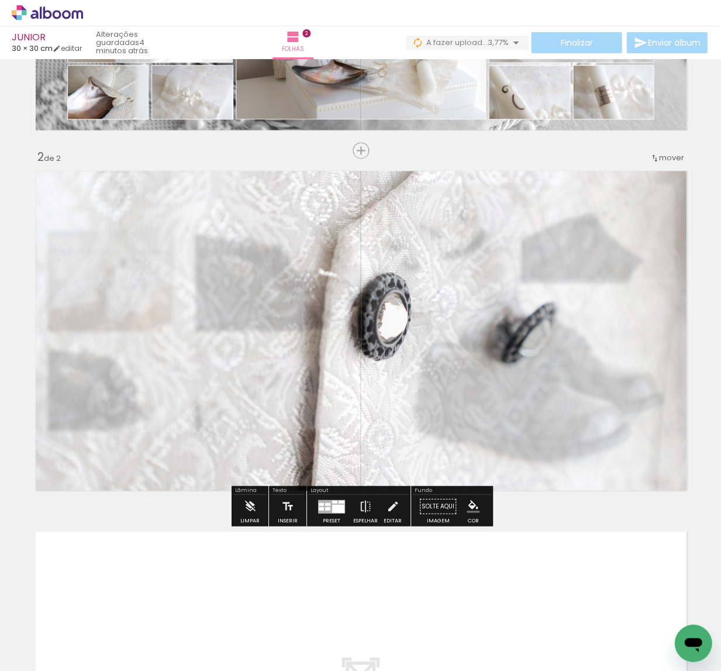
click at [0, 0] on slot "P&B" at bounding box center [0, 0] width 0 height 0
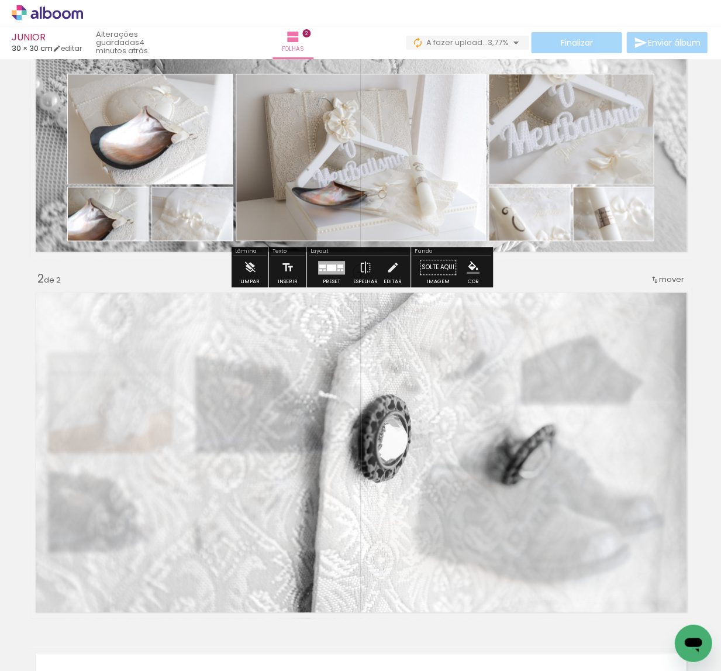
scroll to position [179, 0]
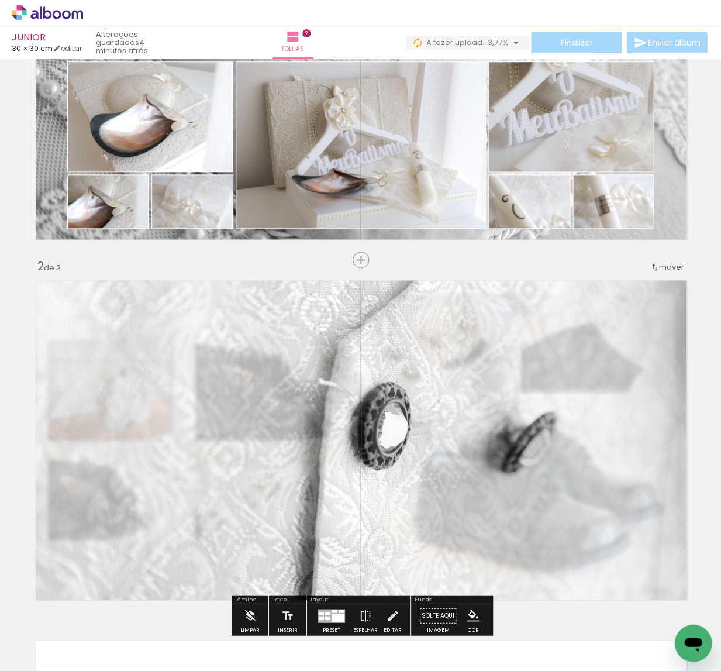
click at [0, 0] on slot "P&B" at bounding box center [0, 0] width 0 height 0
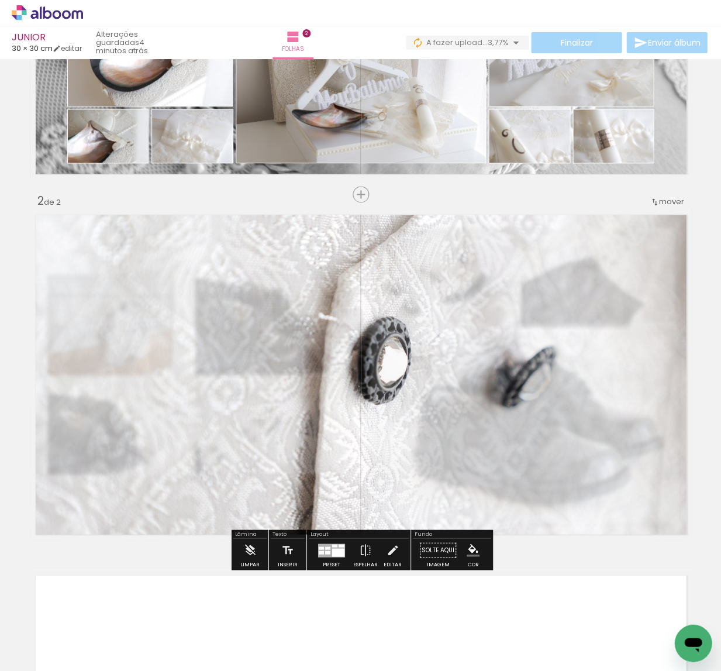
scroll to position [294, 0]
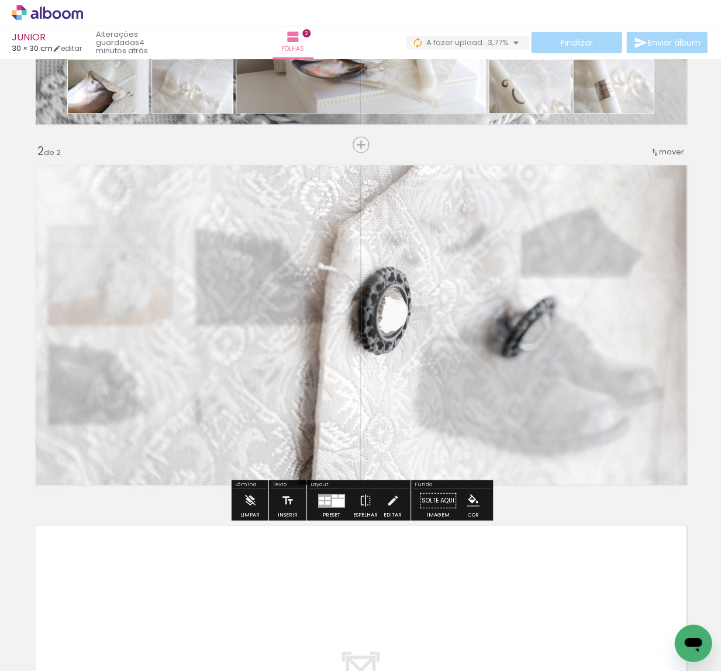
click at [0, 0] on slot "P&B" at bounding box center [0, 0] width 0 height 0
click at [405, 363] on div at bounding box center [361, 323] width 662 height 441
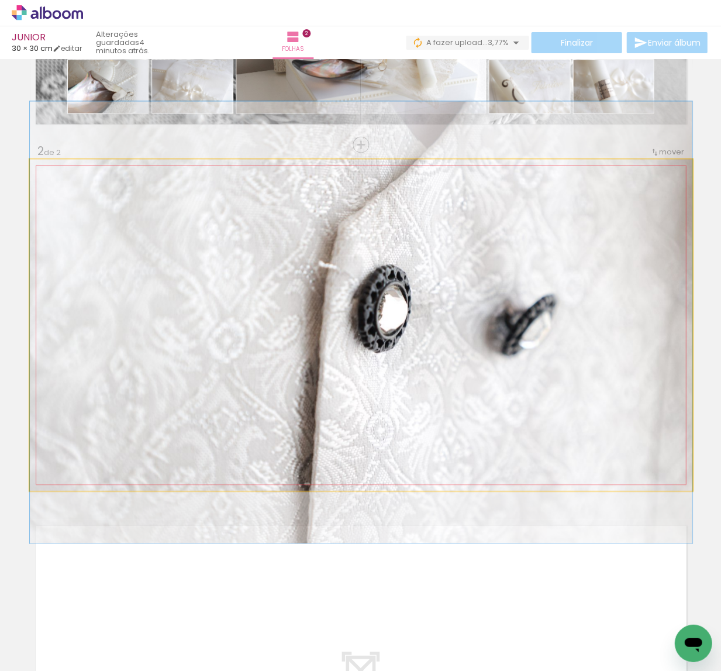
drag, startPoint x: 415, startPoint y: 364, endPoint x: 473, endPoint y: 381, distance: 60.2
click at [481, 361] on div at bounding box center [361, 321] width 662 height 441
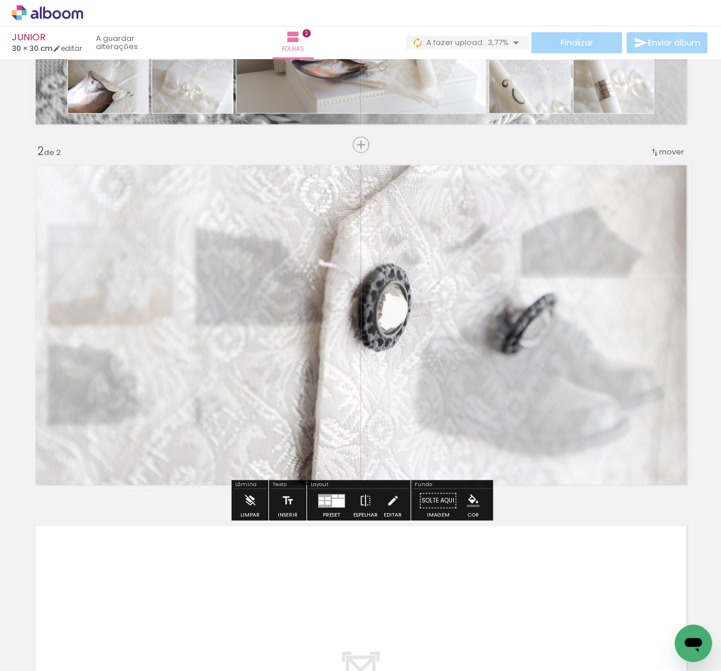
click at [337, 501] on div at bounding box center [338, 502] width 12 height 8
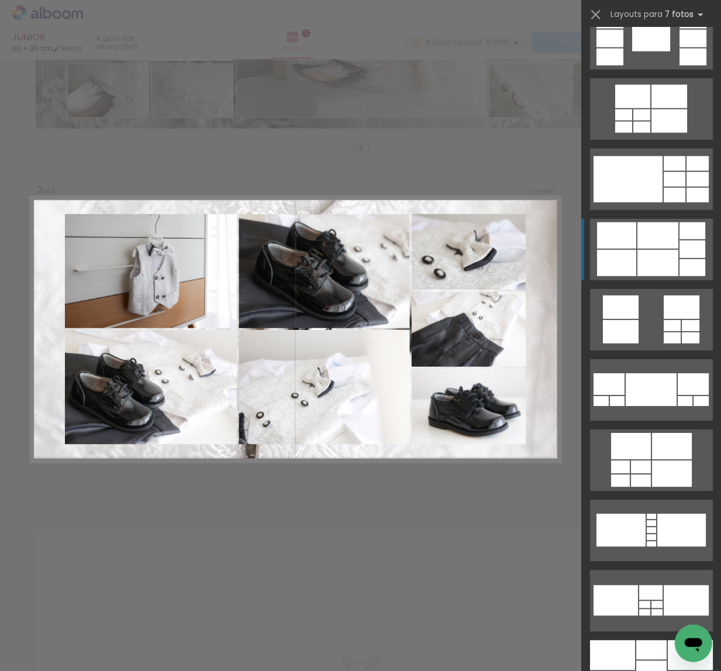
scroll to position [518, 0]
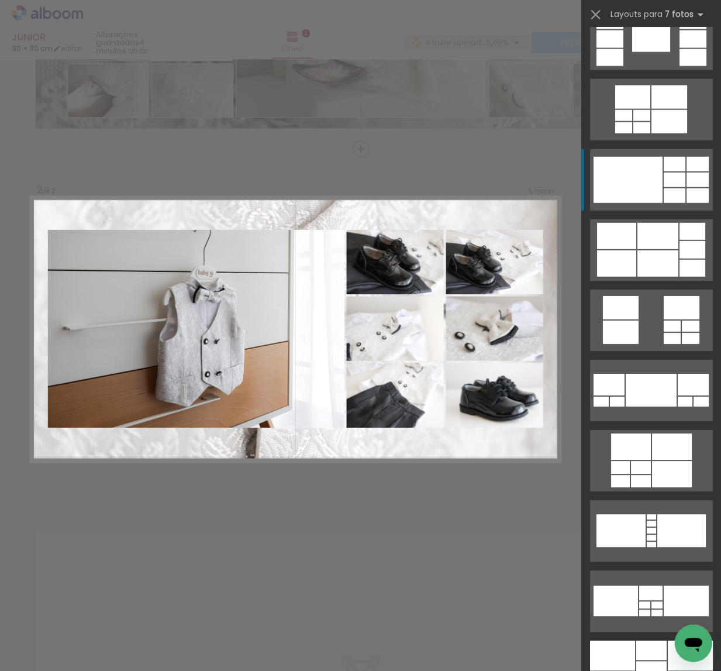
click at [651, 185] on div at bounding box center [627, 180] width 69 height 46
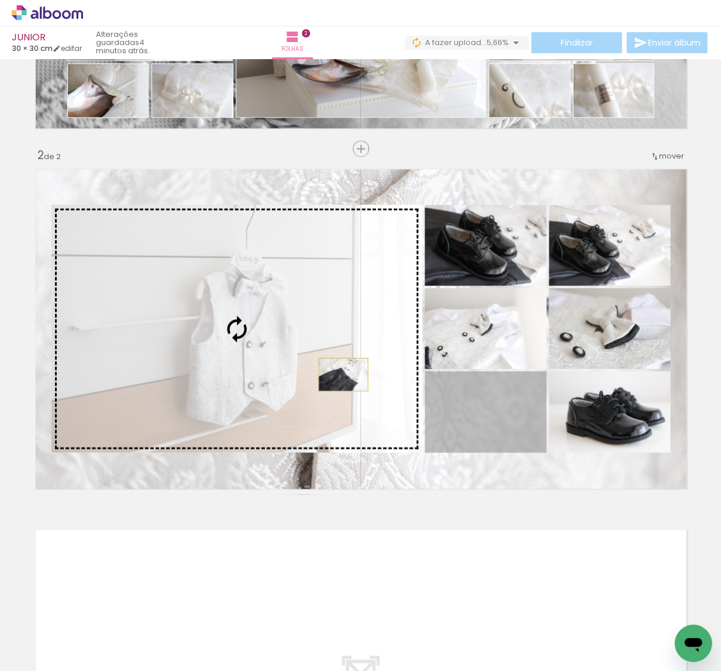
drag, startPoint x: 513, startPoint y: 427, endPoint x: 343, endPoint y: 374, distance: 178.1
click at [0, 0] on slot at bounding box center [0, 0] width 0 height 0
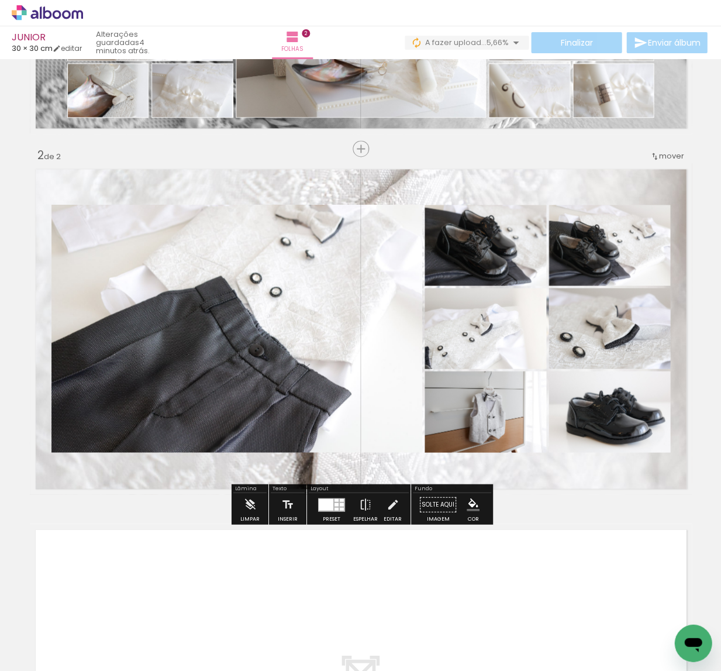
click at [325, 500] on div at bounding box center [326, 504] width 15 height 12
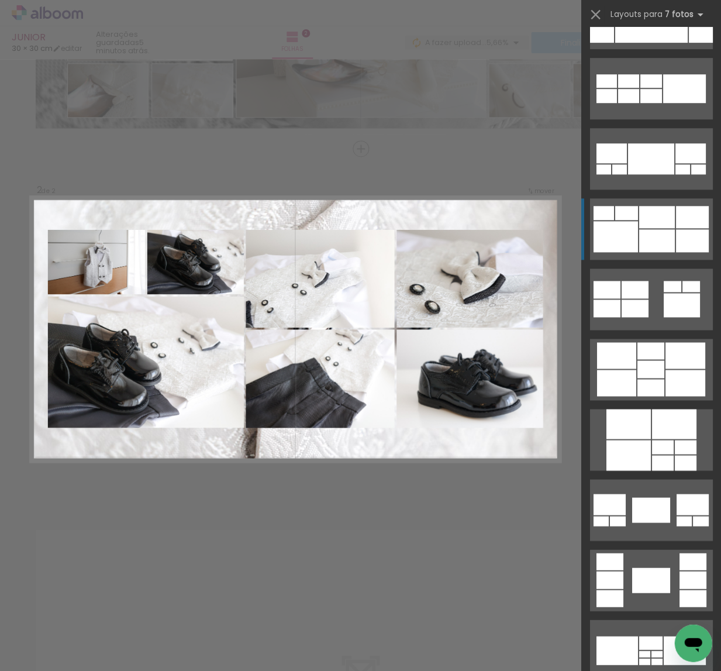
scroll to position [2752, 0]
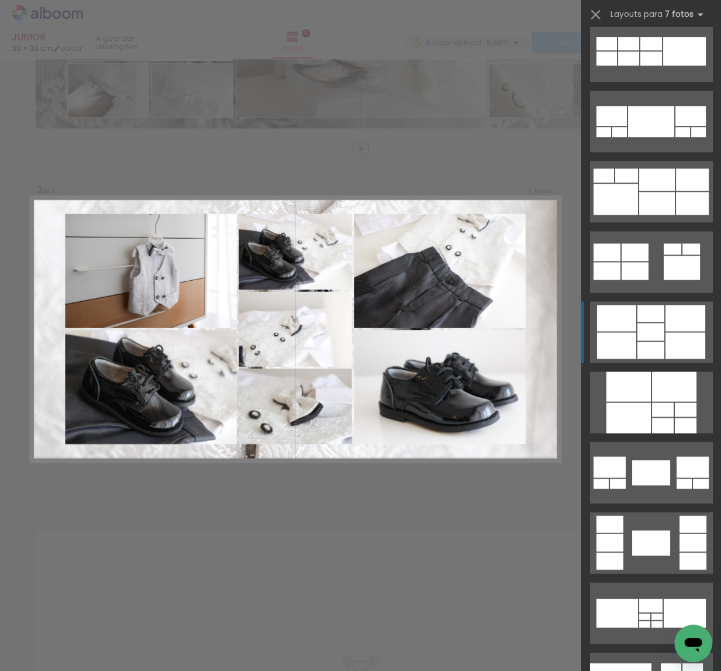
click at [654, 341] on div at bounding box center [650, 349] width 27 height 17
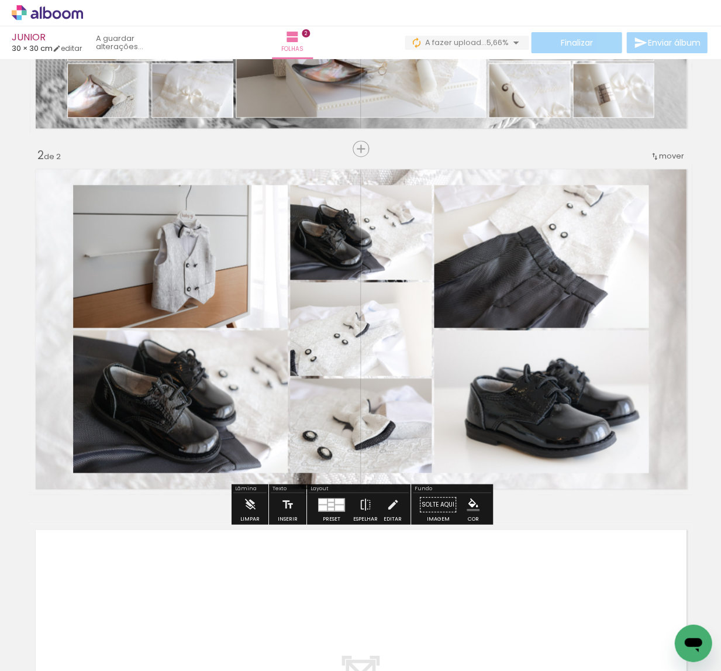
click at [667, 340] on quentale-layouter at bounding box center [361, 328] width 662 height 331
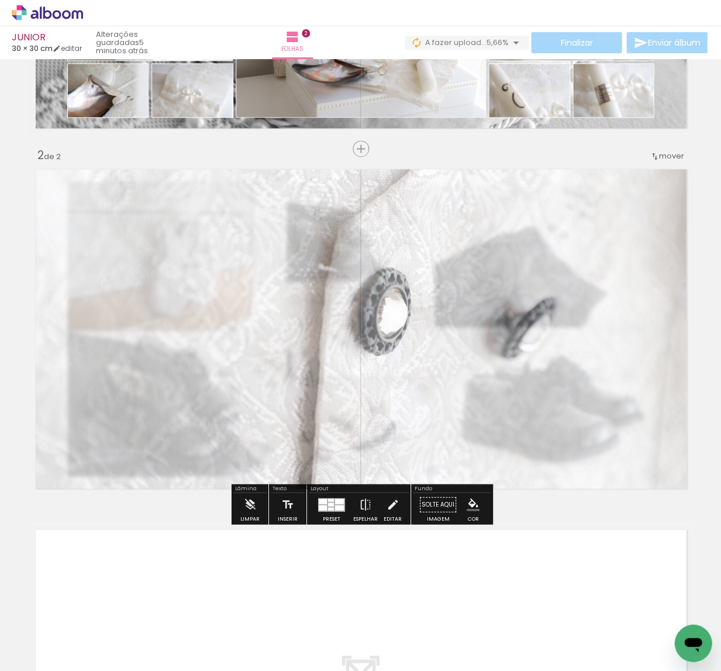
type paper-slider "70"
drag, startPoint x: 196, startPoint y: 194, endPoint x: 192, endPoint y: 178, distance: 16.5
click at [183, 194] on div at bounding box center [188, 193] width 19 height 19
click at [196, 156] on div "Inserir folha 1 de 2 Inserir folha 2 de 2" at bounding box center [360, 313] width 721 height 1081
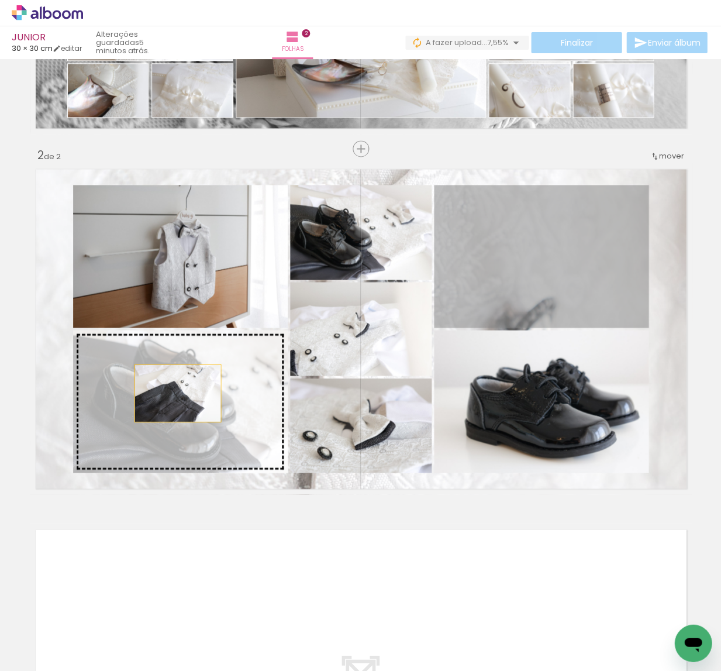
drag, startPoint x: 497, startPoint y: 265, endPoint x: 177, endPoint y: 393, distance: 344.5
click at [0, 0] on slot at bounding box center [0, 0] width 0 height 0
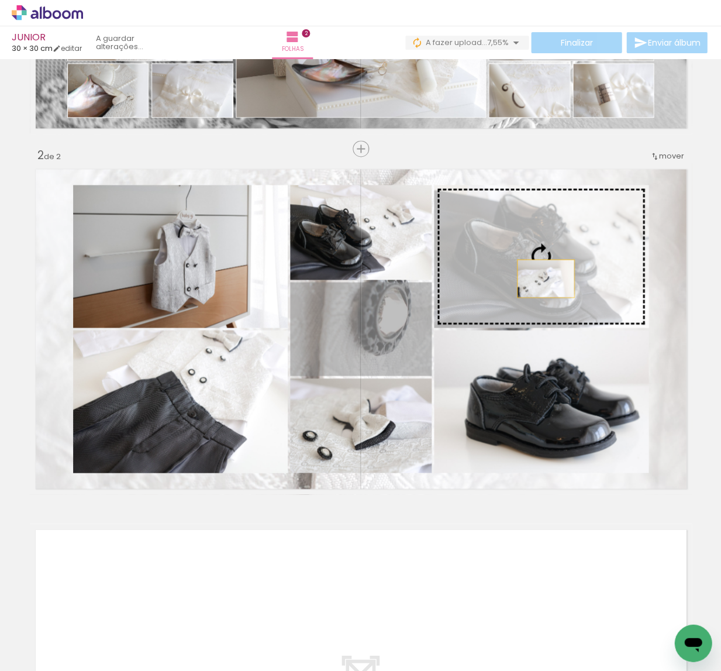
drag, startPoint x: 348, startPoint y: 351, endPoint x: 545, endPoint y: 278, distance: 210.0
click at [0, 0] on slot at bounding box center [0, 0] width 0 height 0
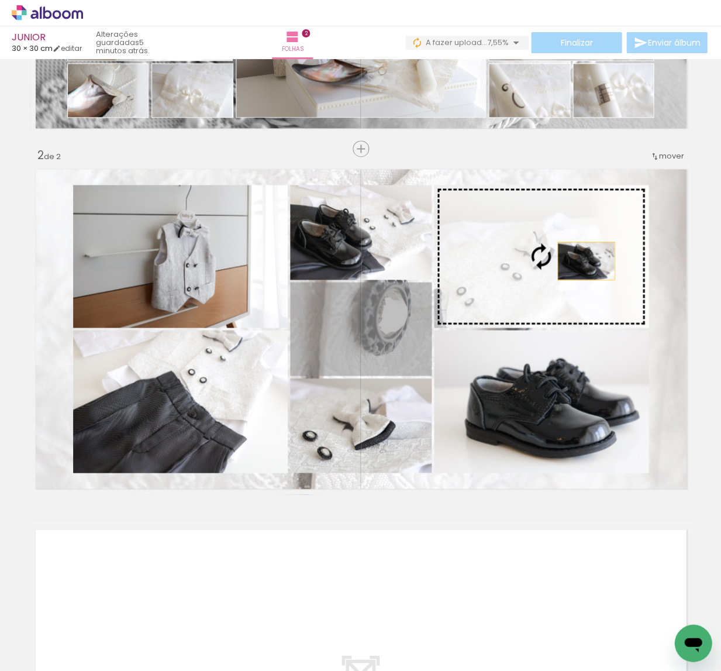
drag, startPoint x: 417, startPoint y: 349, endPoint x: 585, endPoint y: 261, distance: 189.6
click at [0, 0] on slot at bounding box center [0, 0] width 0 height 0
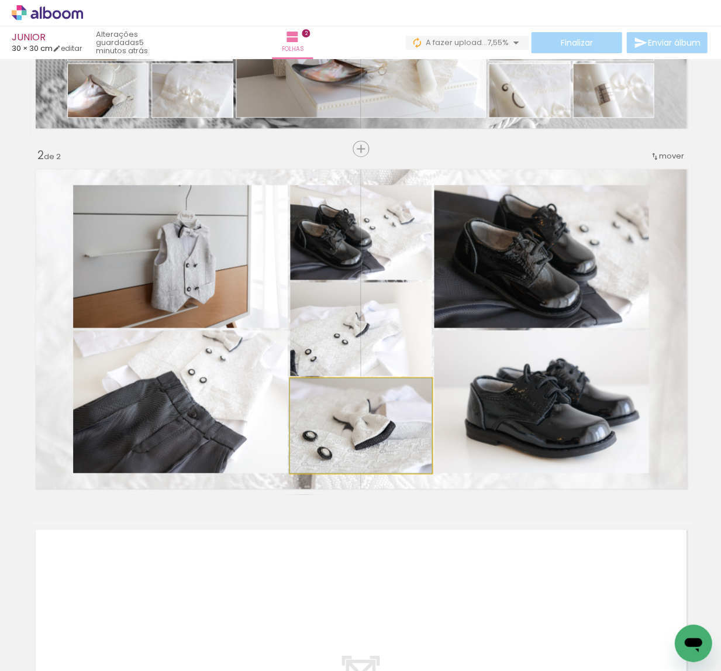
click at [412, 426] on quentale-photo at bounding box center [361, 425] width 142 height 95
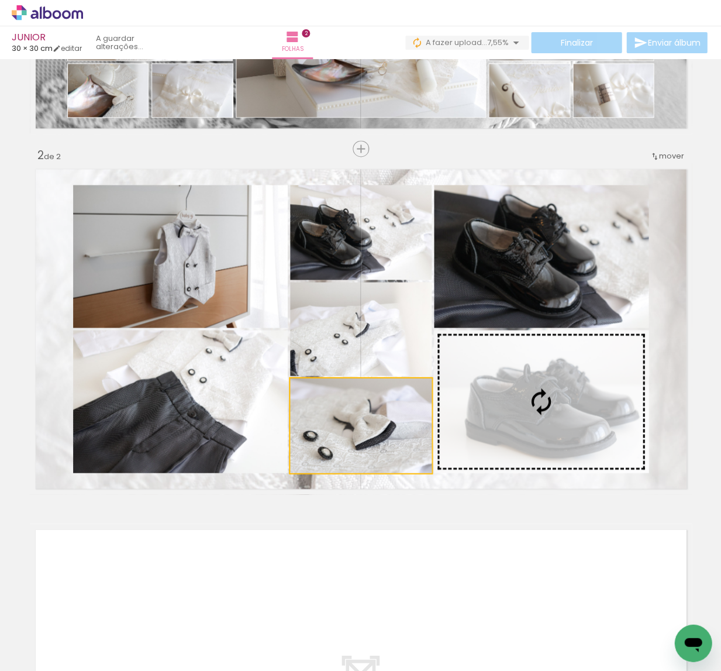
drag, startPoint x: 456, startPoint y: 423, endPoint x: 555, endPoint y: 416, distance: 99.1
click at [0, 0] on slot at bounding box center [0, 0] width 0 height 0
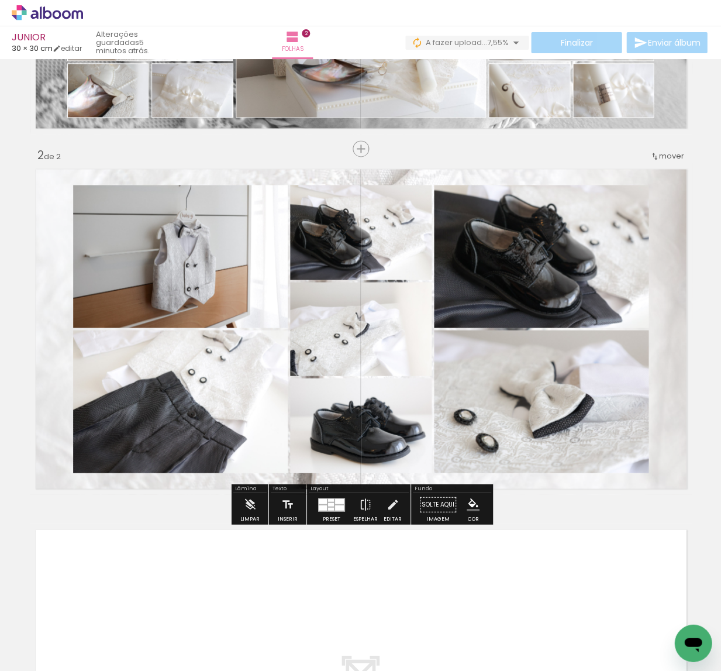
click at [195, 230] on paper-item at bounding box center [191, 233] width 21 height 8
click at [191, 272] on iron-icon "color picker" at bounding box center [193, 271] width 14 height 11
click at [203, 170] on paper-item "#ffffff" at bounding box center [205, 171] width 12 height 12
click at [192, 377] on paper-item at bounding box center [191, 378] width 21 height 8
click at [191, 416] on iron-icon "color picker" at bounding box center [193, 416] width 14 height 11
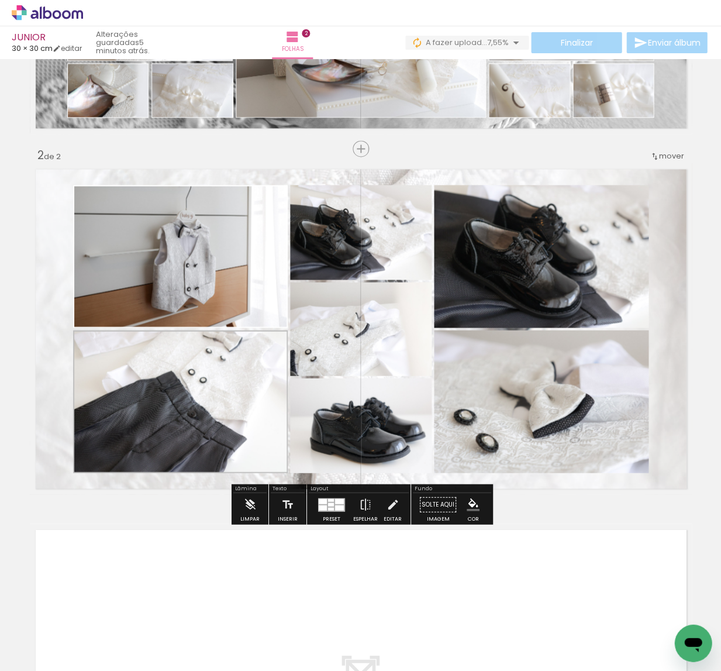
click at [205, 316] on paper-item "#ffffff" at bounding box center [205, 316] width 12 height 12
click at [409, 419] on paper-item at bounding box center [408, 417] width 21 height 8
click at [409, 463] on iron-icon "color picker" at bounding box center [410, 464] width 14 height 11
click at [416, 359] on paper-item "#ffffff" at bounding box center [416, 364] width 12 height 12
click at [412, 321] on paper-item at bounding box center [408, 321] width 21 height 8
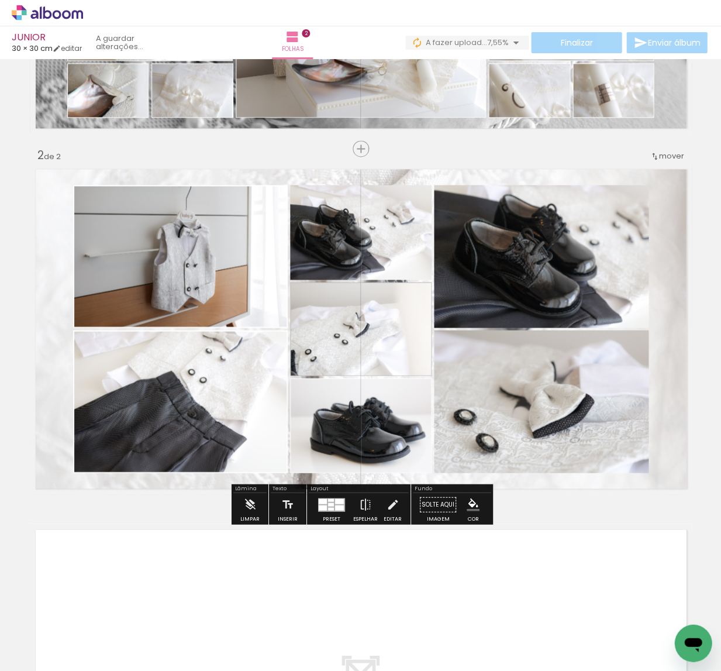
click at [409, 365] on iron-icon "color picker" at bounding box center [410, 368] width 14 height 11
click at [417, 265] on paper-item "#ffffff" at bounding box center [416, 268] width 12 height 12
click at [408, 224] on paper-item at bounding box center [408, 224] width 21 height 8
click at [408, 272] on iron-icon "color picker" at bounding box center [410, 271] width 14 height 11
click at [416, 173] on paper-item "#ffffff" at bounding box center [416, 171] width 12 height 12
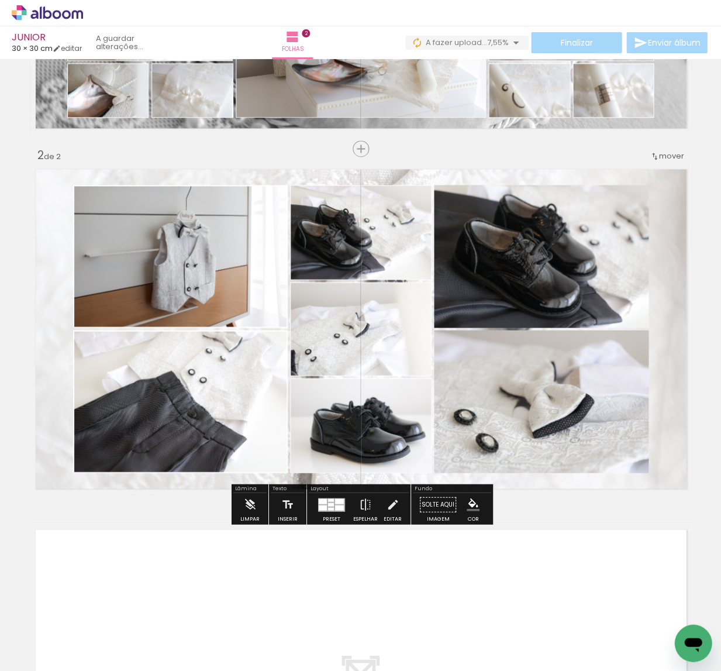
click at [553, 230] on paper-item at bounding box center [552, 233] width 21 height 8
click at [553, 270] on iron-icon "color picker" at bounding box center [554, 271] width 14 height 11
click at [562, 173] on paper-item "#ffffff" at bounding box center [560, 171] width 12 height 12
click at [553, 380] on paper-item at bounding box center [552, 378] width 21 height 8
click at [553, 412] on iron-icon "color picker" at bounding box center [554, 416] width 14 height 11
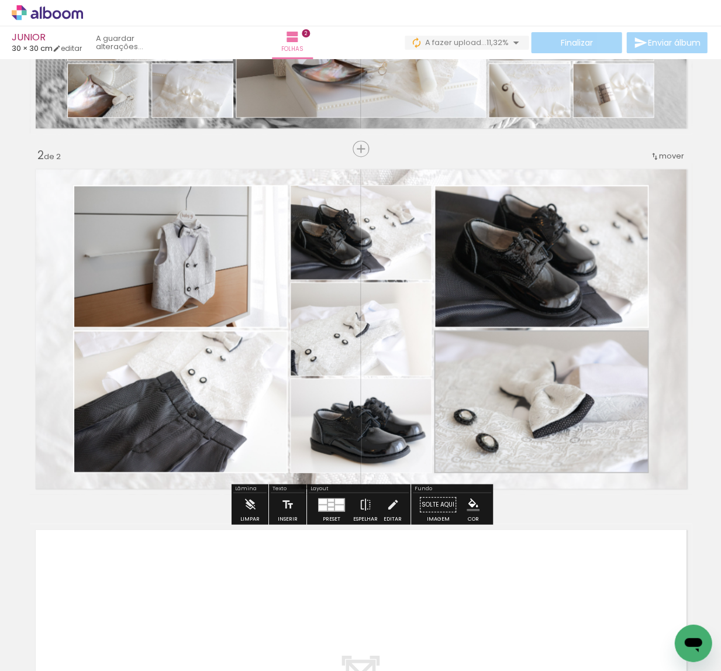
click at [560, 315] on paper-item "#ffffff" at bounding box center [560, 316] width 12 height 12
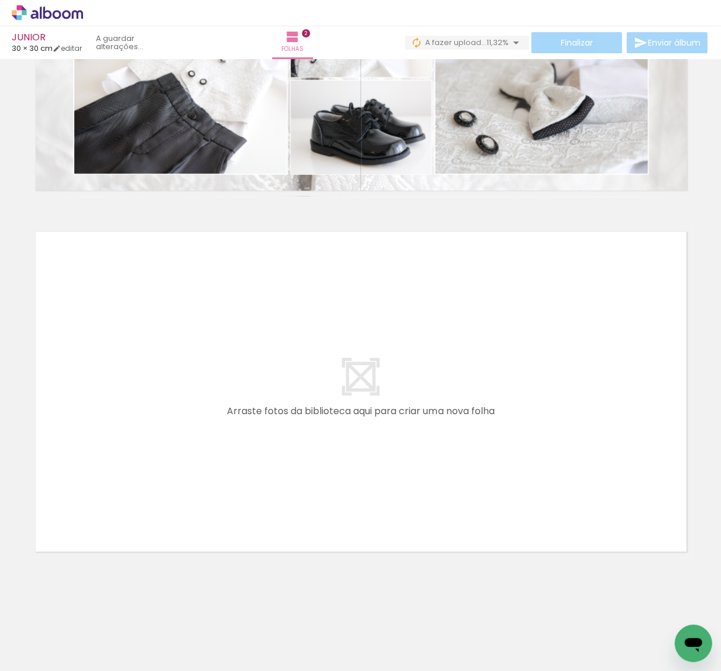
scroll to position [0, 2720]
drag, startPoint x: 479, startPoint y: 608, endPoint x: 468, endPoint y: 541, distance: 67.6
click at [468, 541] on quentale-workspace at bounding box center [360, 335] width 721 height 671
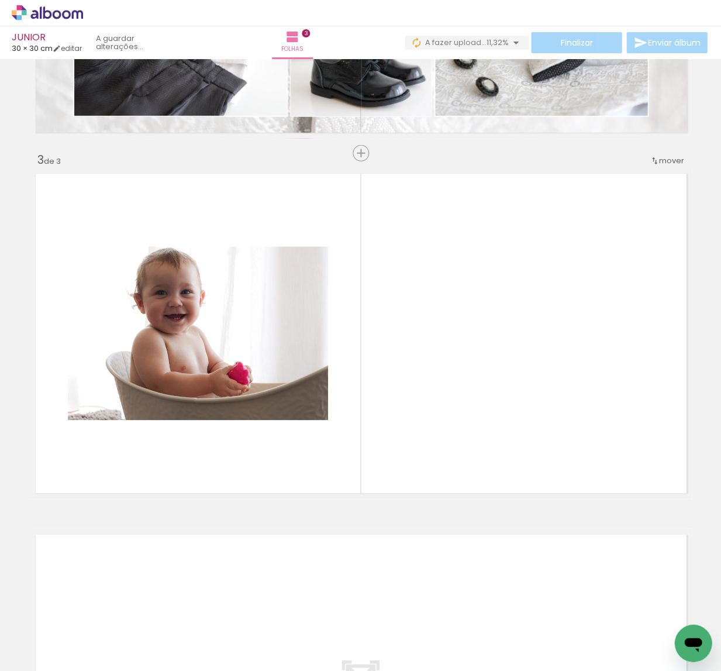
scroll to position [651, 0]
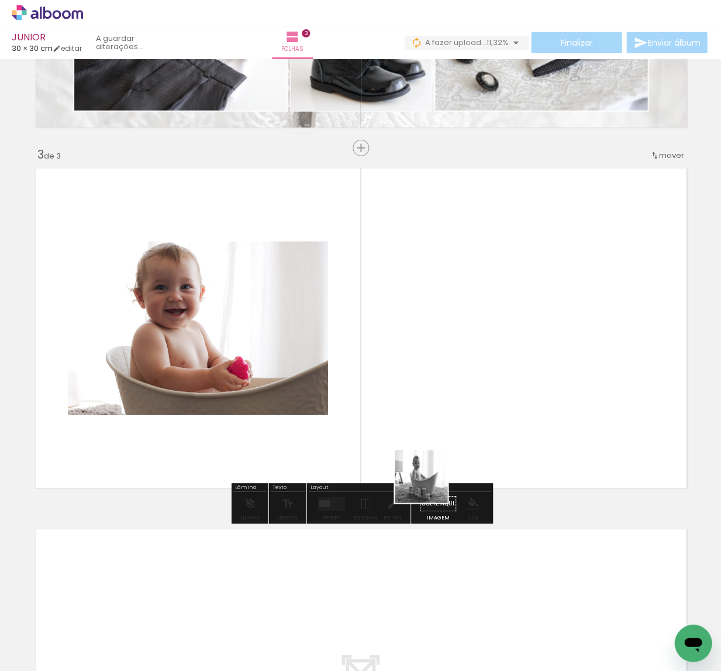
drag, startPoint x: 386, startPoint y: 560, endPoint x: 336, endPoint y: 563, distance: 50.4
click at [446, 447] on quentale-workspace at bounding box center [360, 335] width 721 height 671
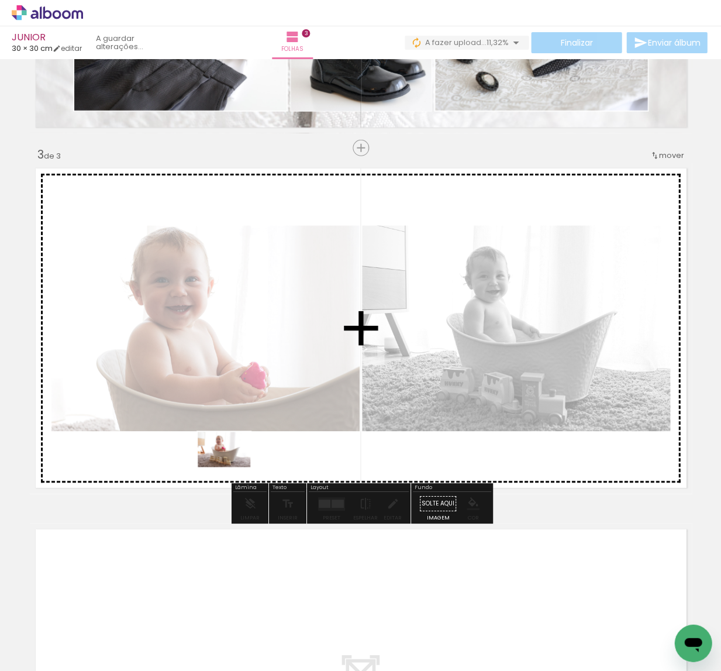
drag, startPoint x: 234, startPoint y: 591, endPoint x: 233, endPoint y: 461, distance: 129.8
click at [233, 461] on quentale-workspace at bounding box center [360, 335] width 721 height 671
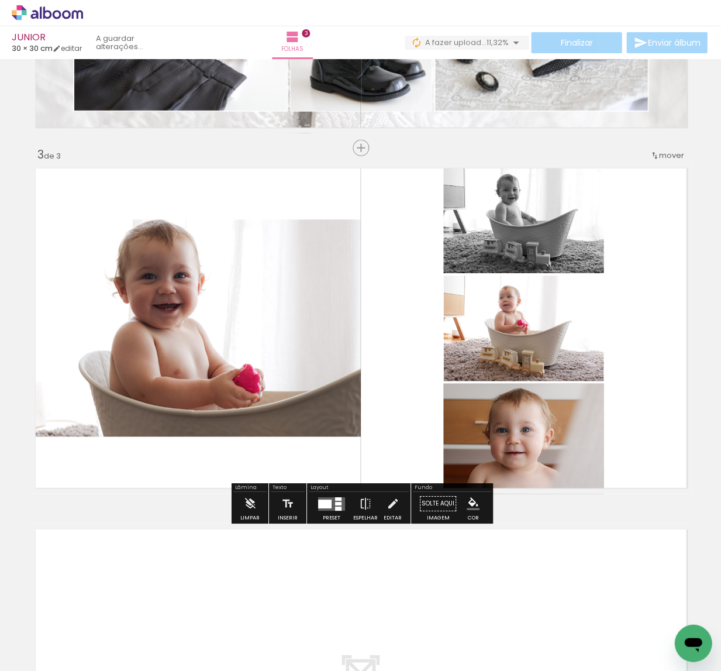
drag, startPoint x: 550, startPoint y: 544, endPoint x: 536, endPoint y: 405, distance: 140.4
click at [536, 405] on quentale-workspace at bounding box center [360, 335] width 721 height 671
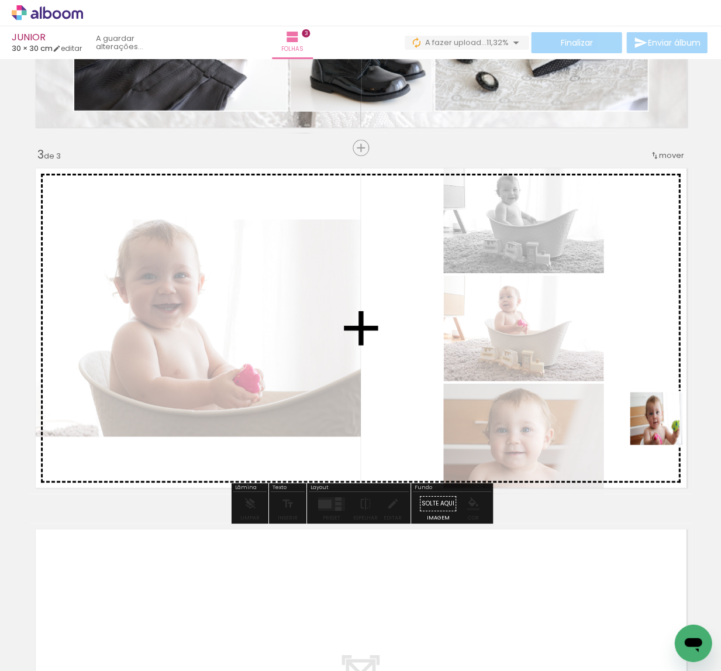
drag, startPoint x: 612, startPoint y: 621, endPoint x: 665, endPoint y: 426, distance: 201.7
click at [665, 426] on quentale-workspace at bounding box center [360, 335] width 721 height 671
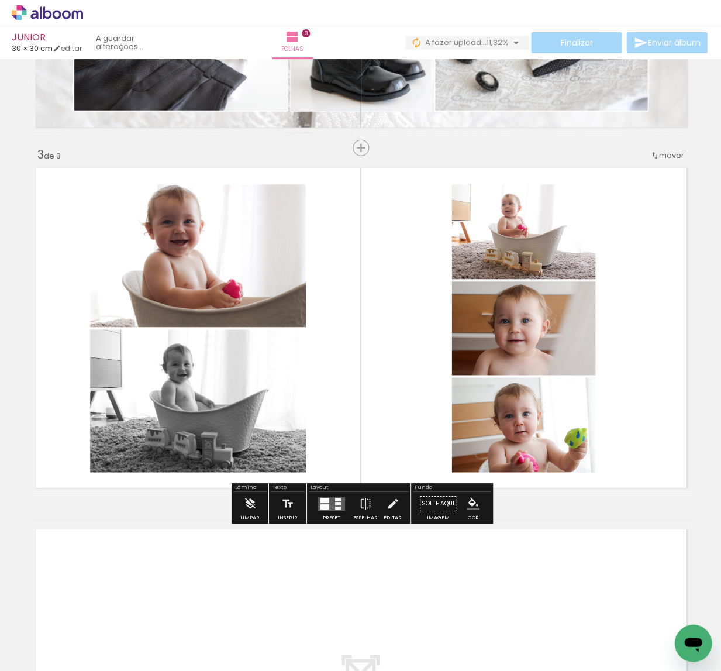
scroll to position [0, 0]
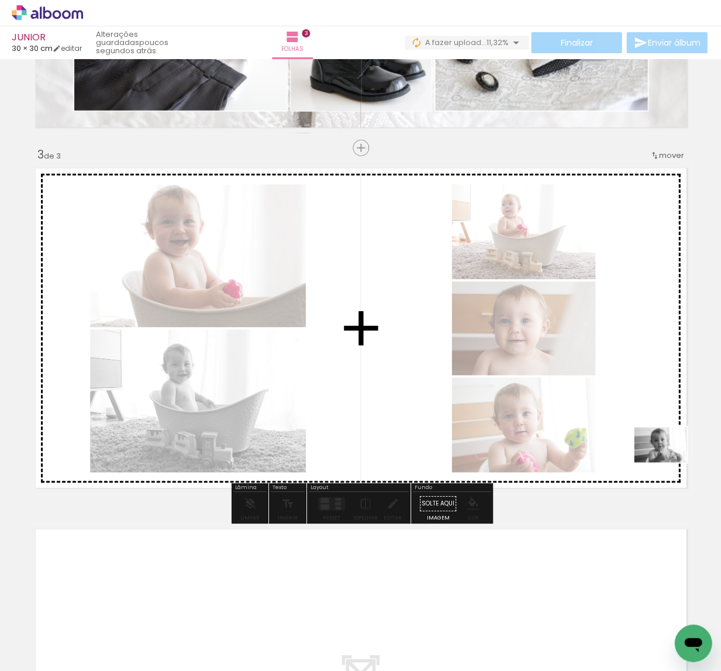
drag, startPoint x: 653, startPoint y: 538, endPoint x: 669, endPoint y: 462, distance: 77.6
click at [669, 462] on quentale-workspace at bounding box center [360, 335] width 721 height 671
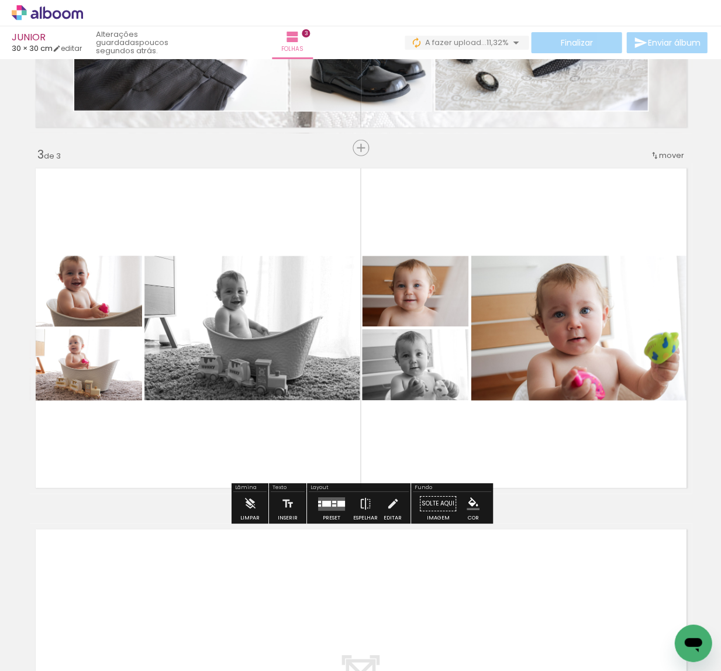
scroll to position [0, 3224]
click at [332, 501] on div at bounding box center [334, 501] width 4 height 2
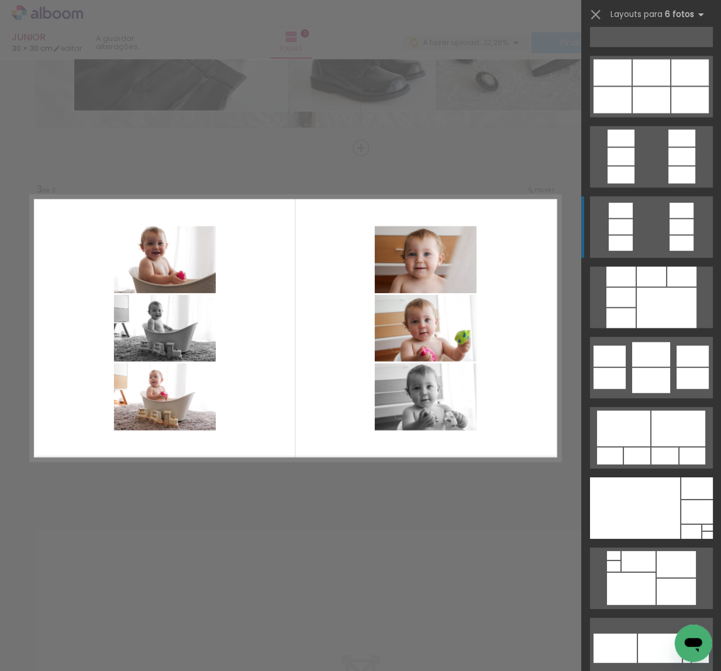
scroll to position [3052, 0]
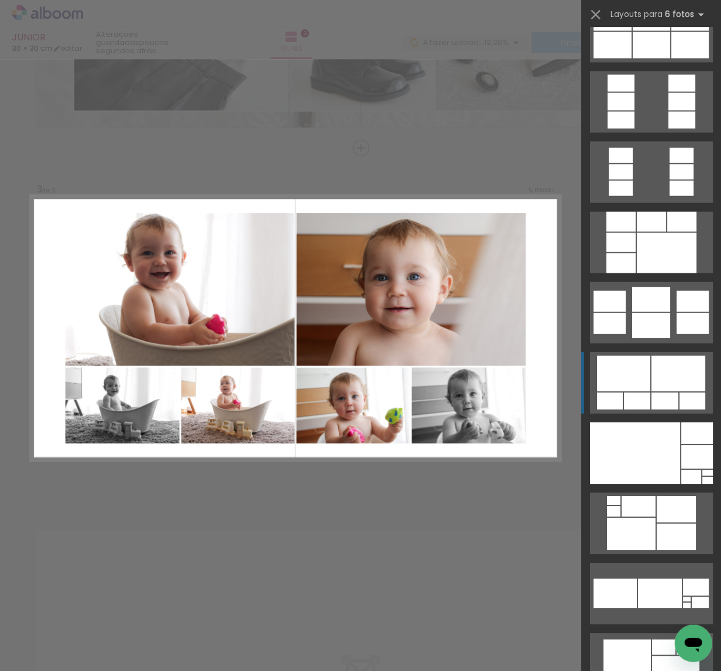
click at [655, 385] on div at bounding box center [678, 373] width 54 height 36
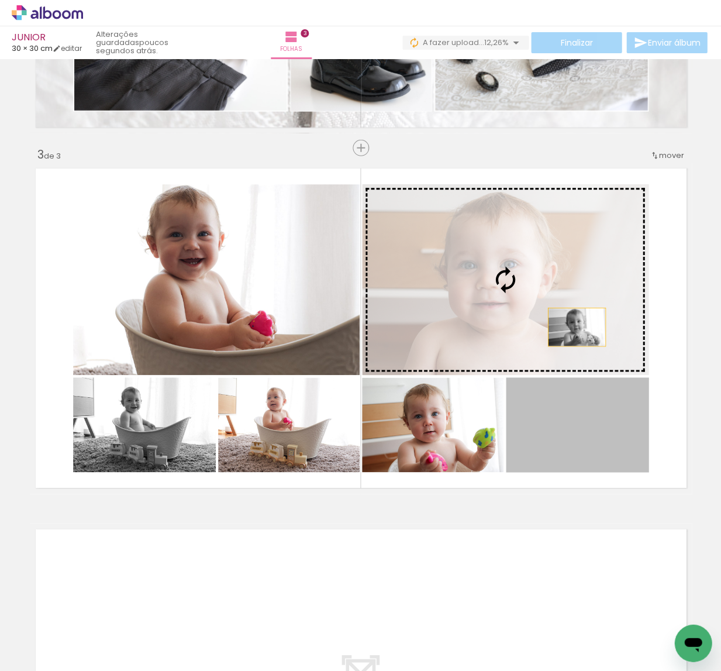
drag, startPoint x: 616, startPoint y: 434, endPoint x: 467, endPoint y: 365, distance: 163.8
click at [0, 0] on slot at bounding box center [0, 0] width 0 height 0
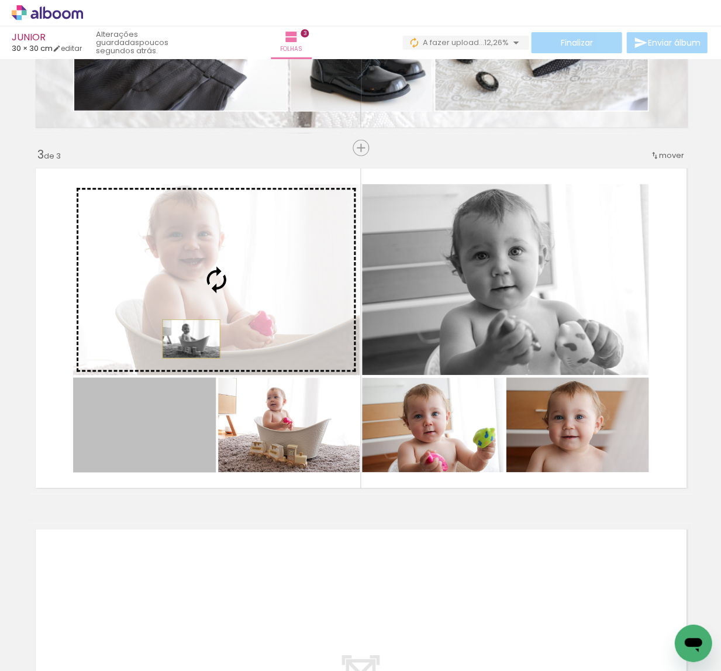
drag, startPoint x: 142, startPoint y: 442, endPoint x: 191, endPoint y: 339, distance: 113.8
click at [0, 0] on slot at bounding box center [0, 0] width 0 height 0
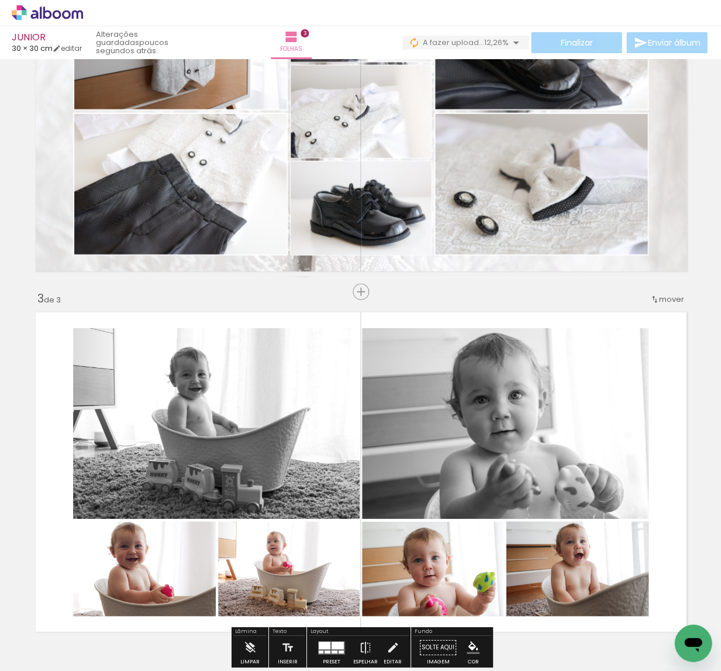
scroll to position [466, 0]
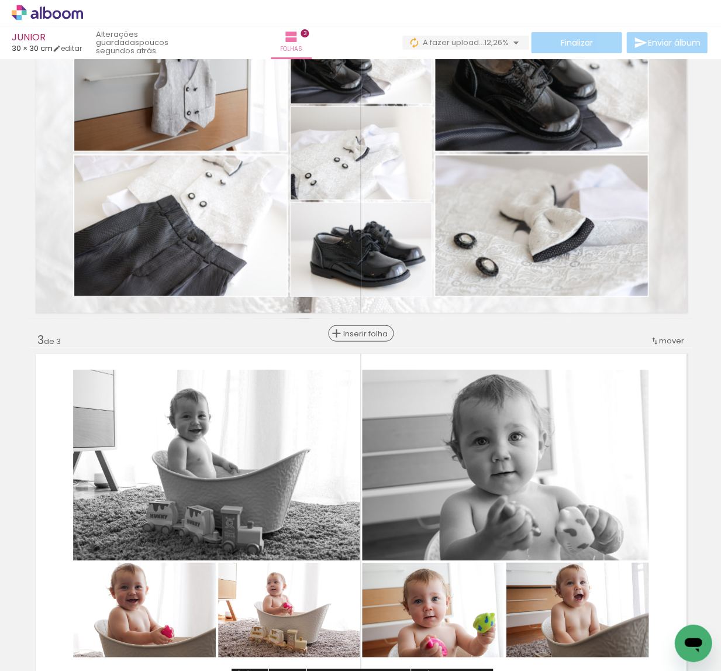
click at [357, 336] on span "Inserir folha" at bounding box center [366, 333] width 46 height 8
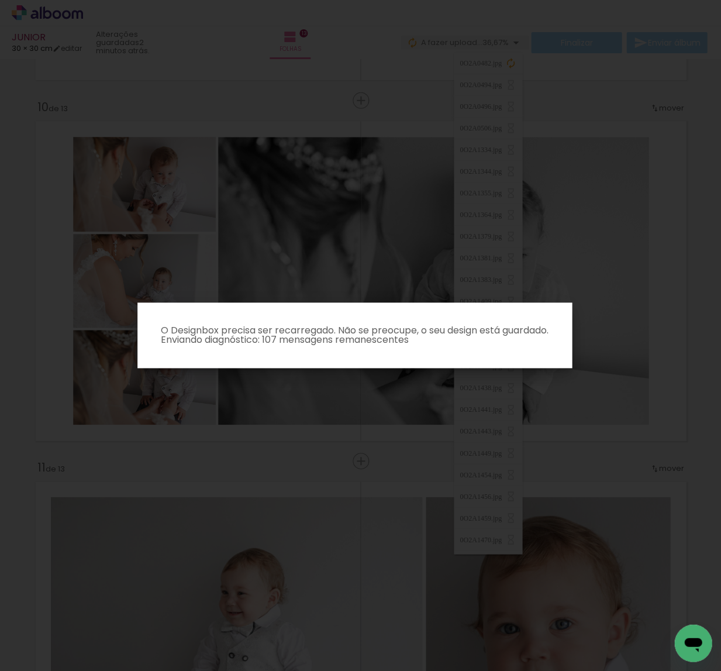
scroll to position [0, 3297]
